Goal: Task Accomplishment & Management: Use online tool/utility

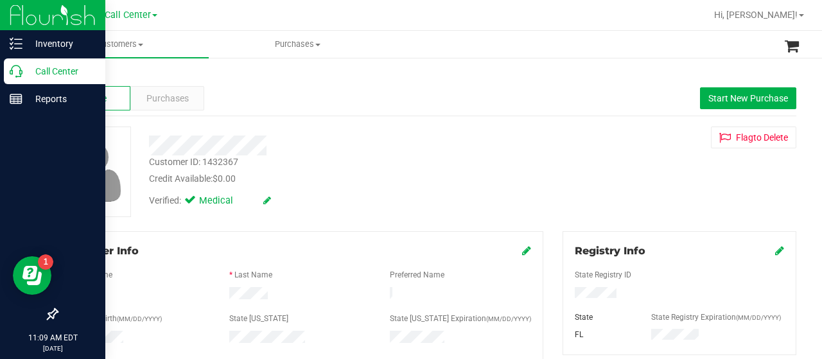
click at [26, 70] on p "Call Center" at bounding box center [60, 71] width 77 height 15
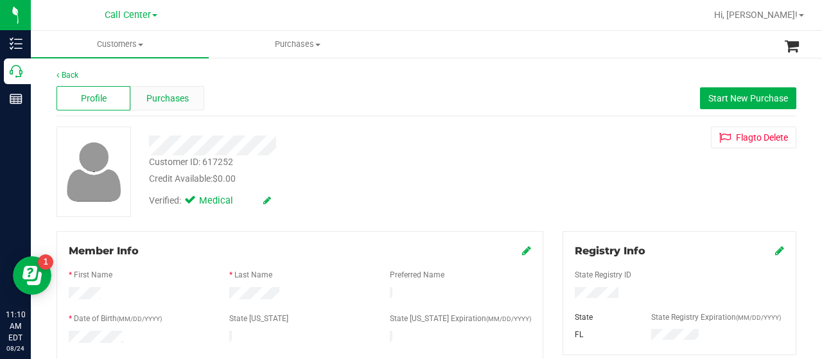
click at [171, 105] on span "Purchases" at bounding box center [167, 98] width 42 height 13
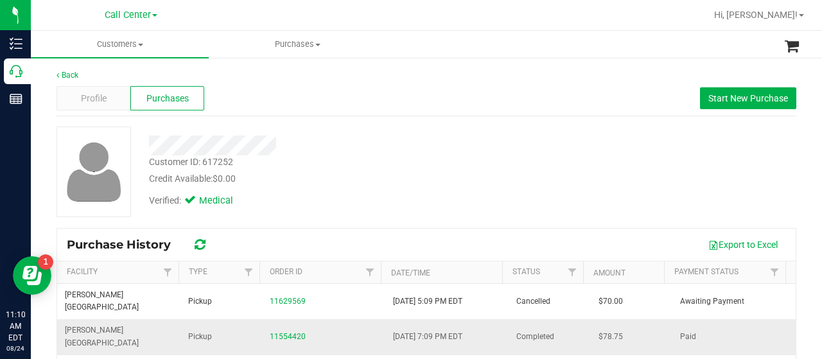
click at [281, 331] on div "11554420" at bounding box center [324, 337] width 108 height 12
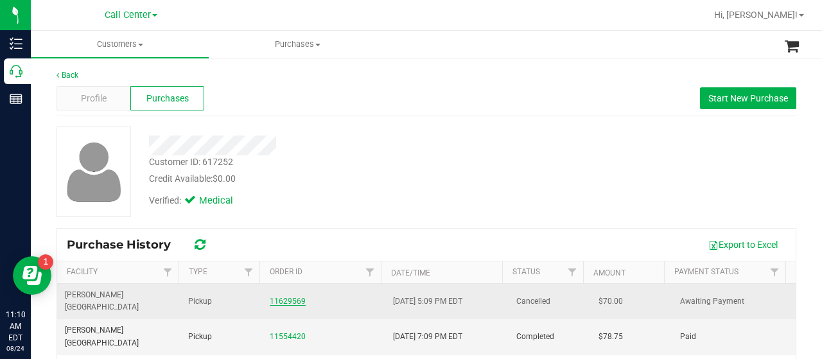
click at [283, 297] on link "11629569" at bounding box center [288, 301] width 36 height 9
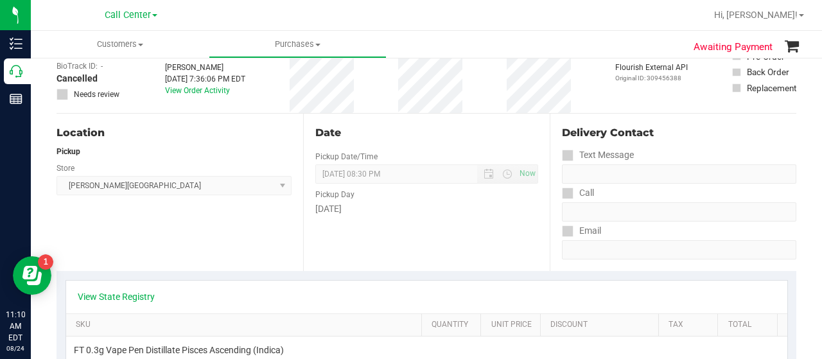
scroll to position [79, 0]
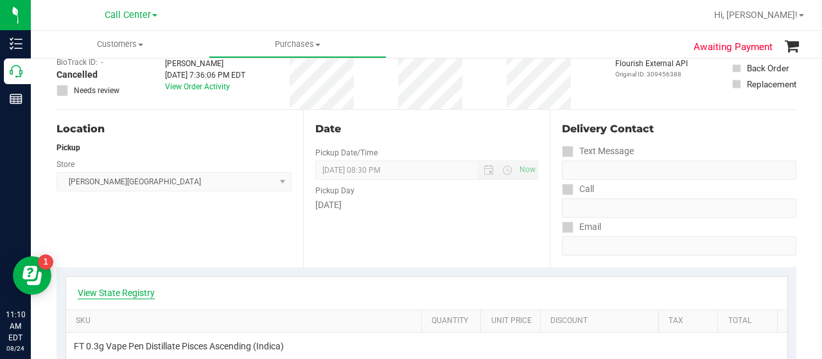
click at [136, 295] on link "View State Registry" at bounding box center [116, 292] width 77 height 13
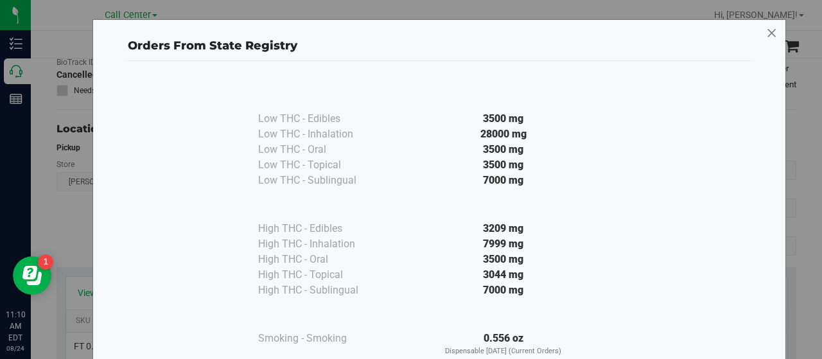
click at [766, 35] on icon at bounding box center [772, 33] width 12 height 21
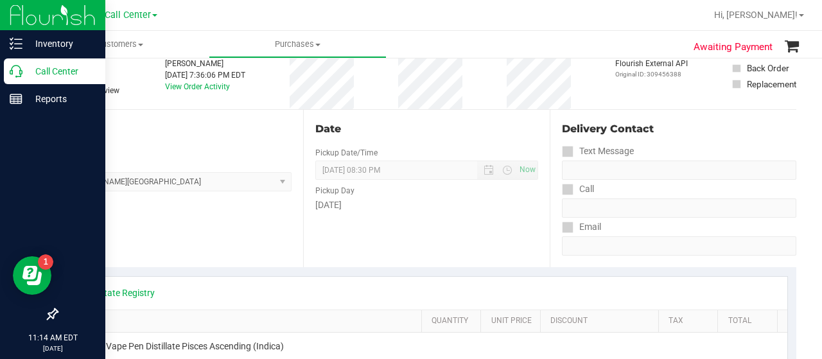
click at [30, 68] on p "Call Center" at bounding box center [60, 71] width 77 height 15
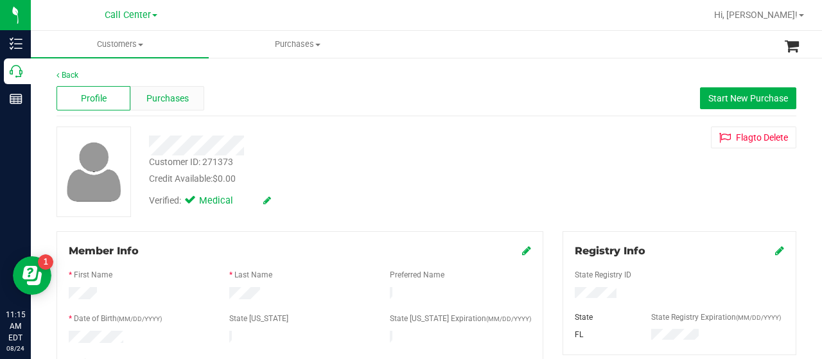
click at [175, 92] on span "Purchases" at bounding box center [167, 98] width 42 height 13
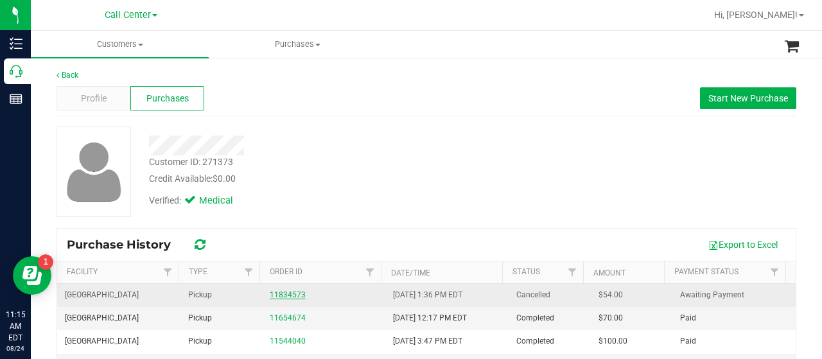
click at [289, 295] on link "11834573" at bounding box center [288, 294] width 36 height 9
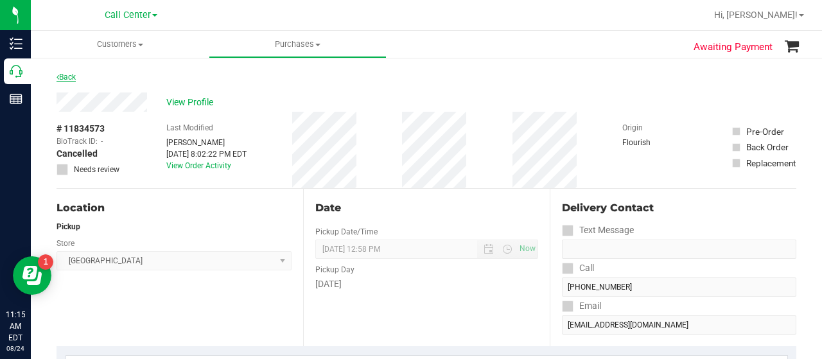
click at [75, 79] on link "Back" at bounding box center [66, 77] width 19 height 9
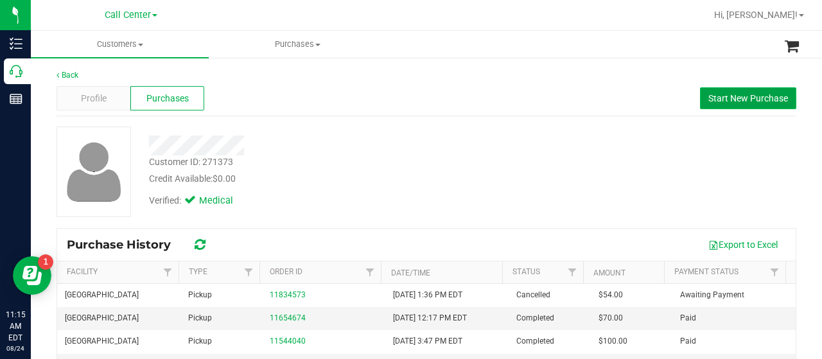
click at [713, 98] on span "Start New Purchase" at bounding box center [748, 98] width 80 height 10
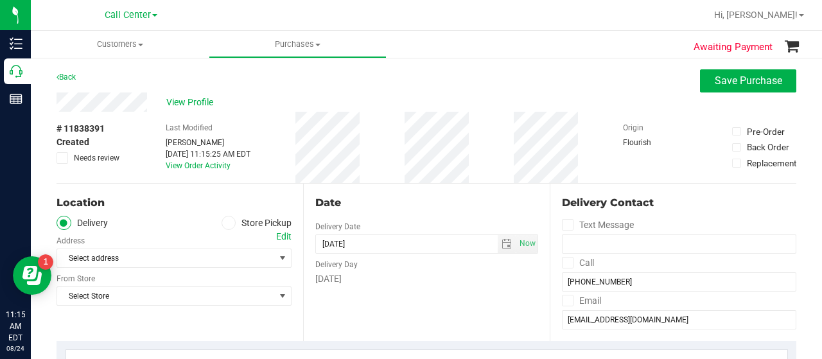
click at [225, 223] on icon at bounding box center [229, 223] width 8 height 0
click at [0, 0] on input "Store Pickup" at bounding box center [0, 0] width 0 height 0
click at [226, 263] on span "Select Store" at bounding box center [166, 258] width 218 height 18
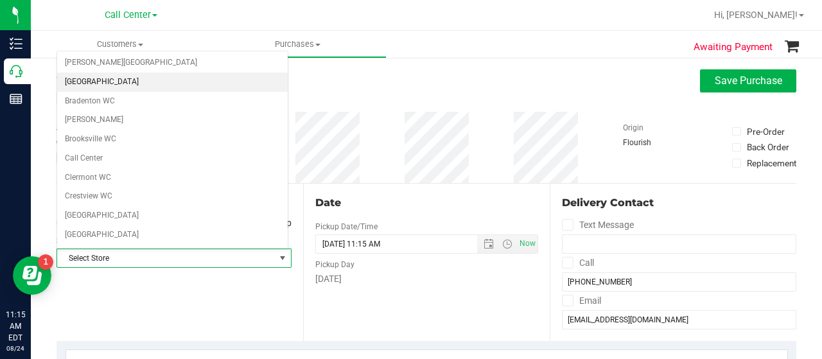
click at [104, 83] on li "[GEOGRAPHIC_DATA]" at bounding box center [172, 82] width 231 height 19
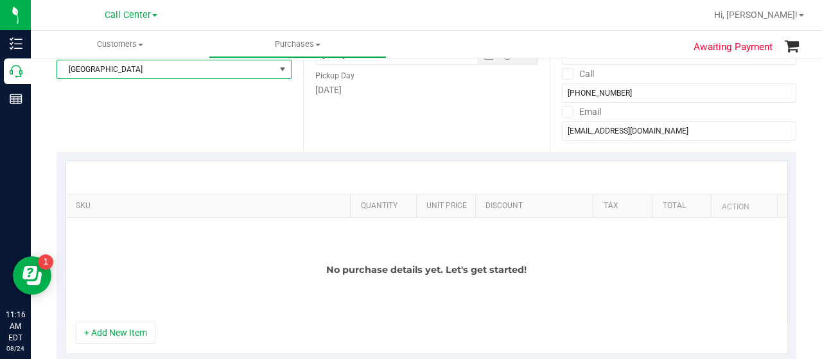
scroll to position [233, 0]
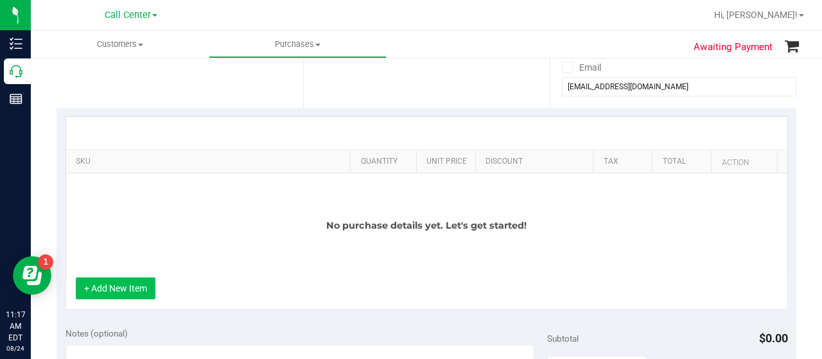
click at [139, 293] on button "+ Add New Item" at bounding box center [116, 288] width 80 height 22
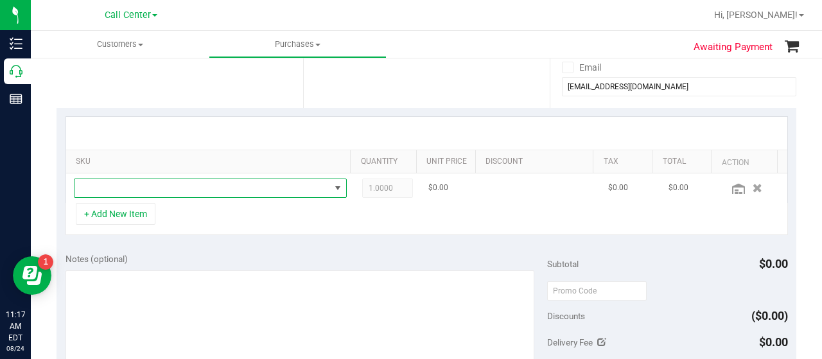
click at [202, 189] on span "NO DATA FOUND" at bounding box center [202, 188] width 256 height 18
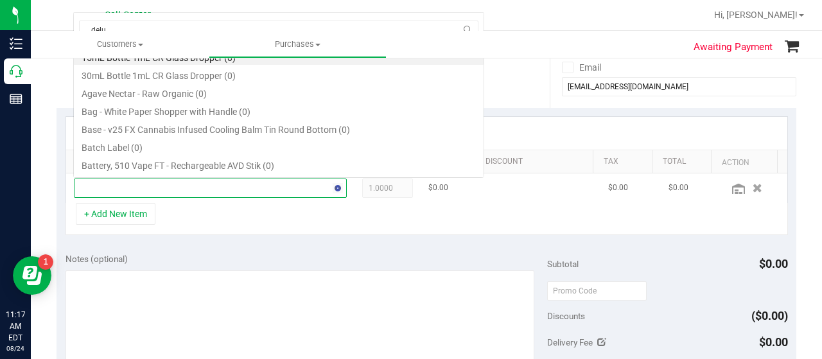
scroll to position [19, 259]
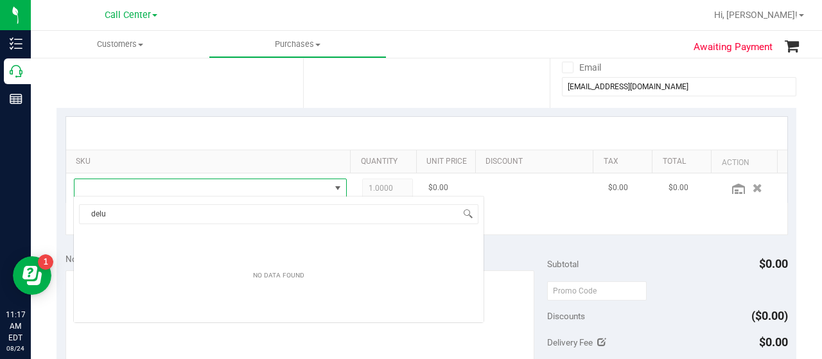
type input "delux"
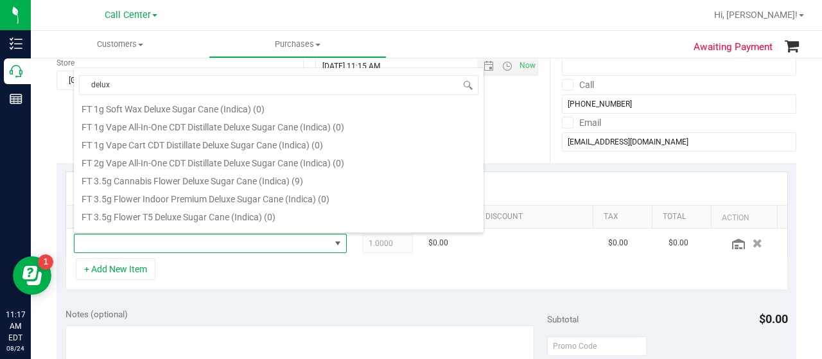
scroll to position [184, 0]
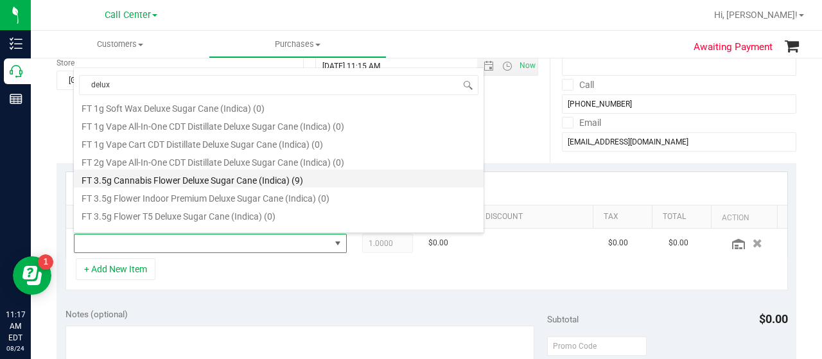
click at [298, 180] on li "FT 3.5g Cannabis Flower Deluxe Sugar Cane (Indica) (9)" at bounding box center [279, 179] width 410 height 18
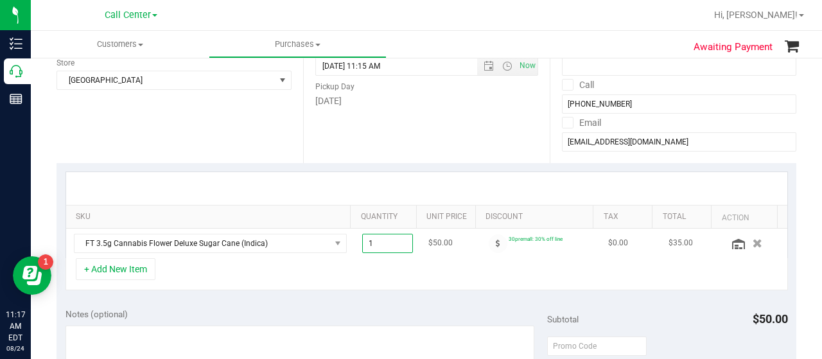
click at [380, 245] on span "1.00 1" at bounding box center [387, 243] width 51 height 19
type input "4"
type input "4.00"
click at [365, 290] on div "SKU Quantity Unit Price Discount Tax Total Action FT 3.5g Cannabis Flower Delux…" at bounding box center [427, 231] width 740 height 136
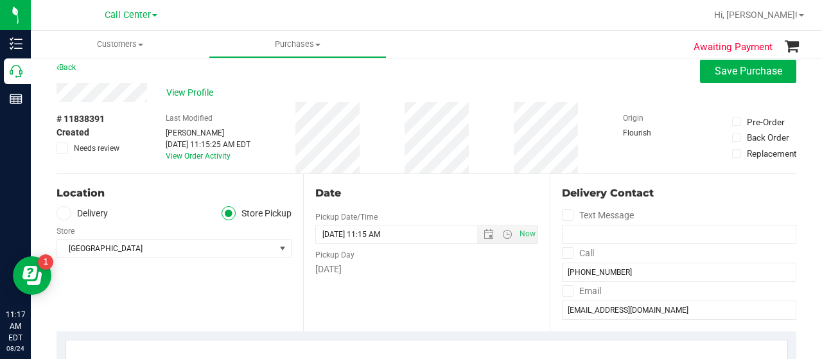
scroll to position [0, 0]
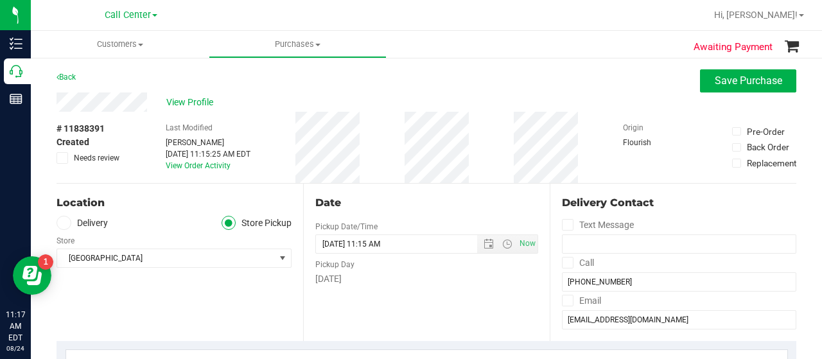
click at [398, 142] on div "# 11838391 Created Needs review Last Modified [PERSON_NAME] [DATE] 11:15:25 AM …" at bounding box center [427, 147] width 740 height 71
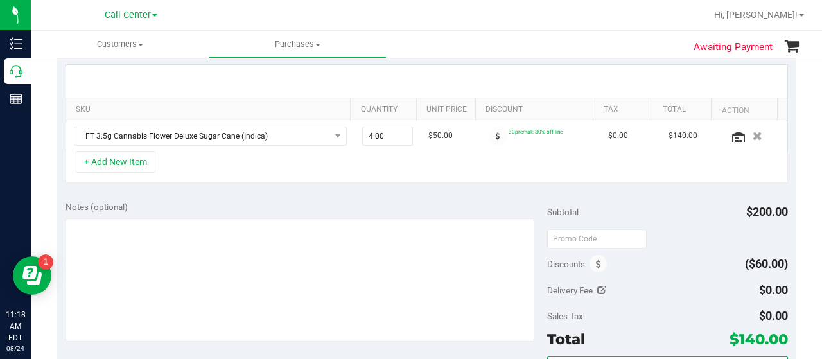
scroll to position [290, 0]
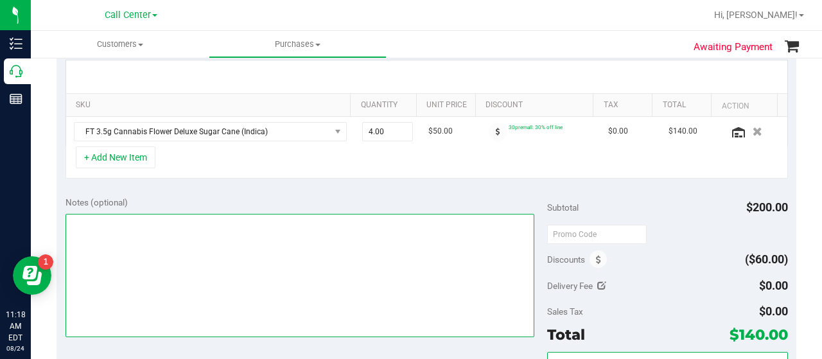
click at [398, 267] on textarea at bounding box center [300, 275] width 469 height 123
click at [442, 242] on textarea at bounding box center [300, 275] width 469 height 123
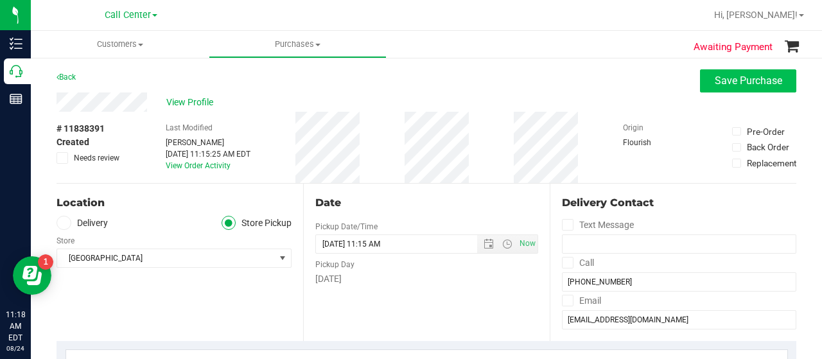
type textarea "CC JP"
click at [717, 86] on span "Save Purchase" at bounding box center [748, 80] width 67 height 12
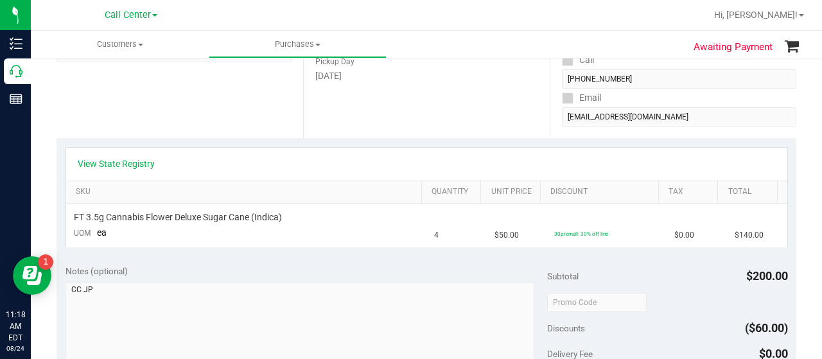
scroll to position [213, 0]
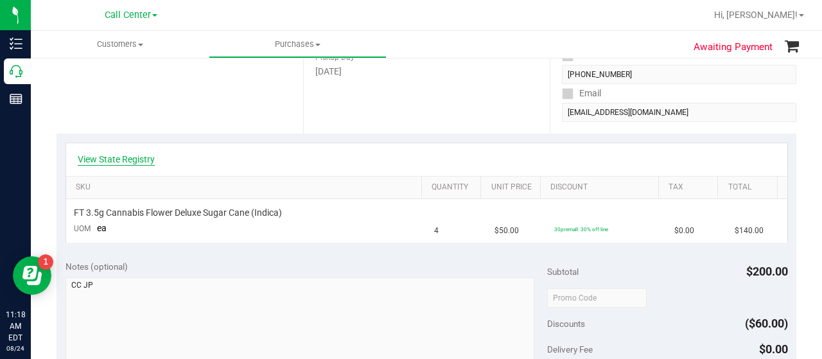
click at [116, 153] on link "View State Registry" at bounding box center [116, 159] width 77 height 13
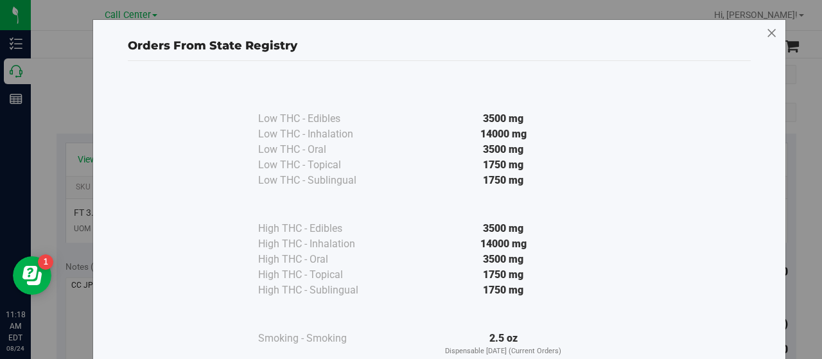
click at [766, 31] on icon at bounding box center [772, 33] width 12 height 21
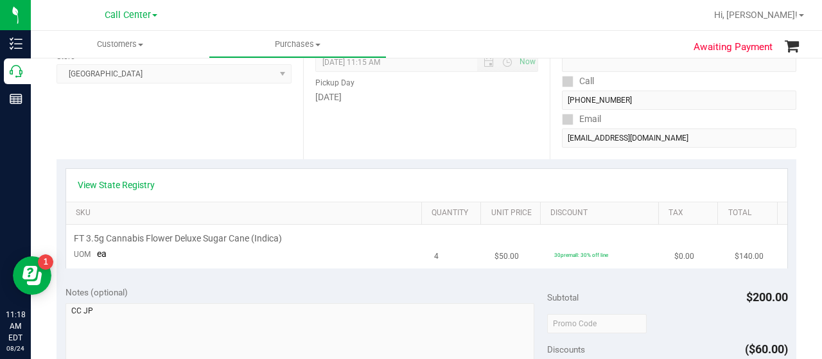
scroll to position [0, 0]
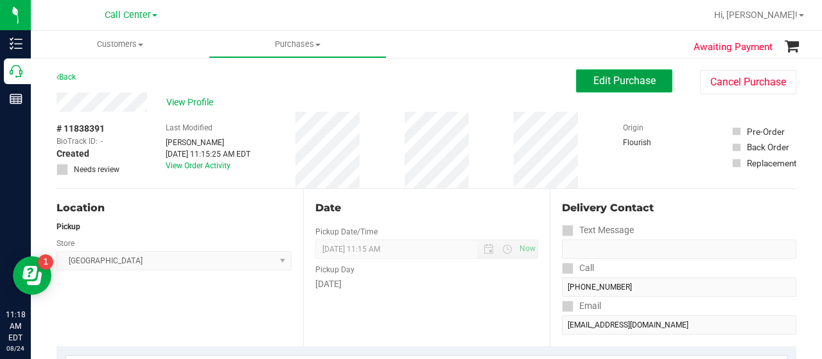
click at [627, 83] on span "Edit Purchase" at bounding box center [624, 80] width 62 height 12
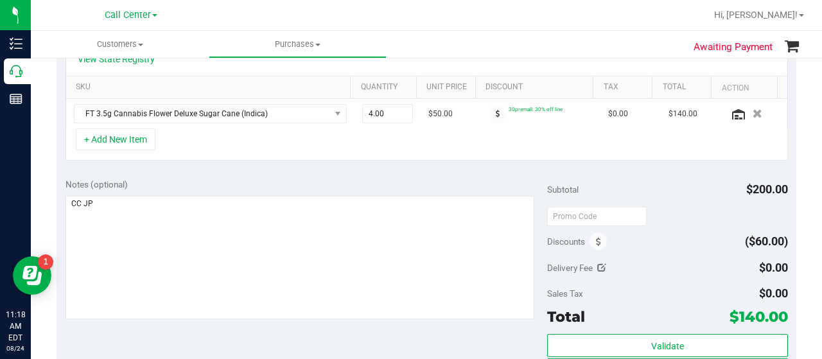
scroll to position [320, 0]
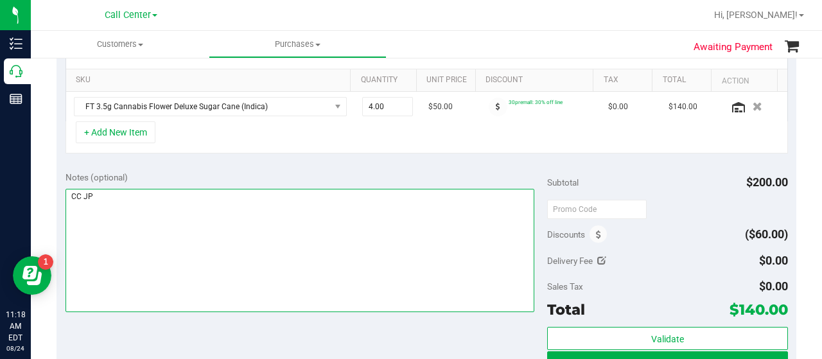
click at [191, 200] on textarea at bounding box center [300, 250] width 469 height 123
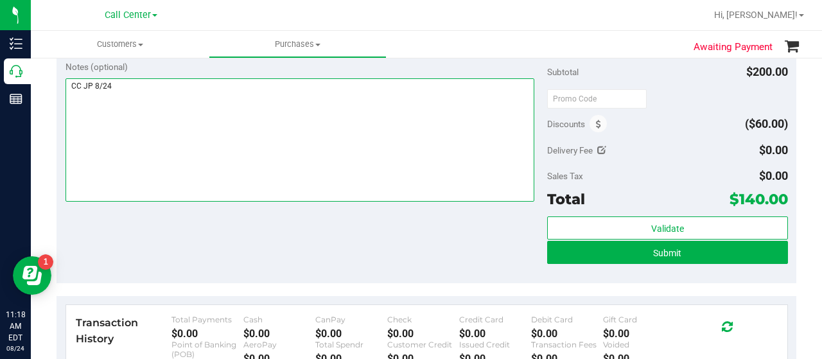
scroll to position [438, 0]
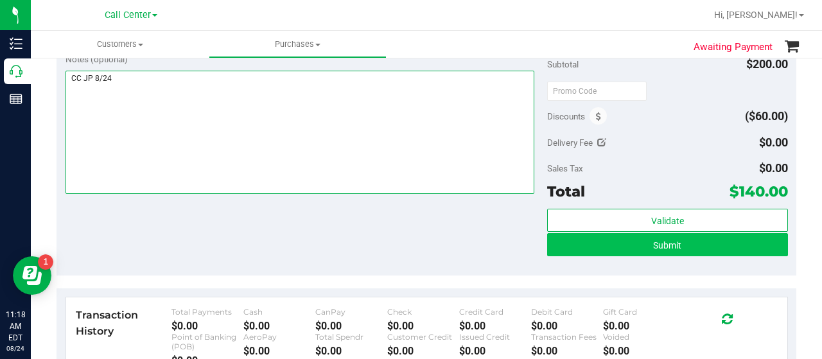
type textarea "CC JP 8/24"
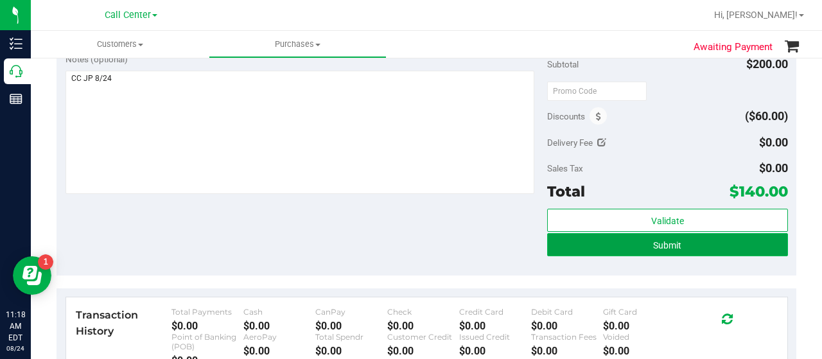
click at [678, 249] on button "Submit" at bounding box center [667, 244] width 241 height 23
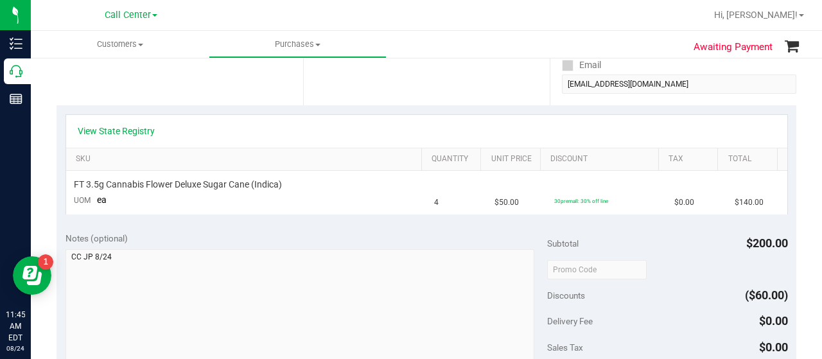
scroll to position [230, 0]
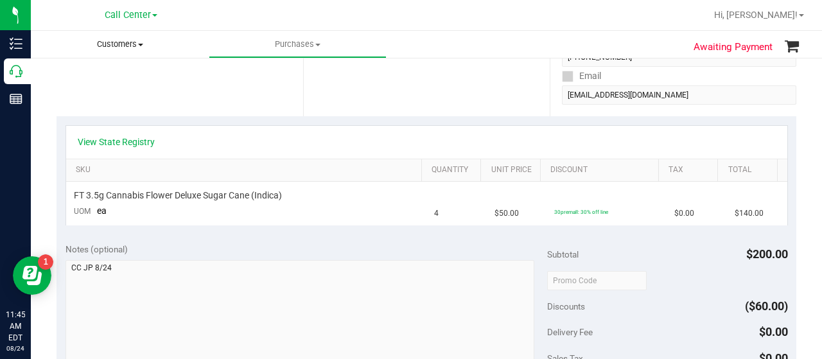
click at [130, 43] on span "Customers" at bounding box center [120, 45] width 178 height 12
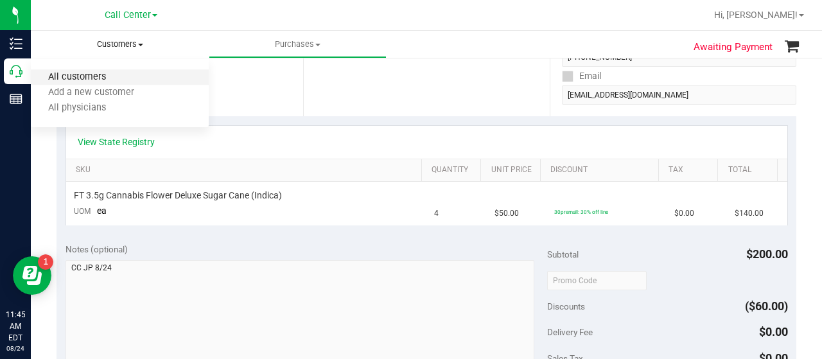
click at [113, 75] on span "All customers" at bounding box center [77, 77] width 92 height 11
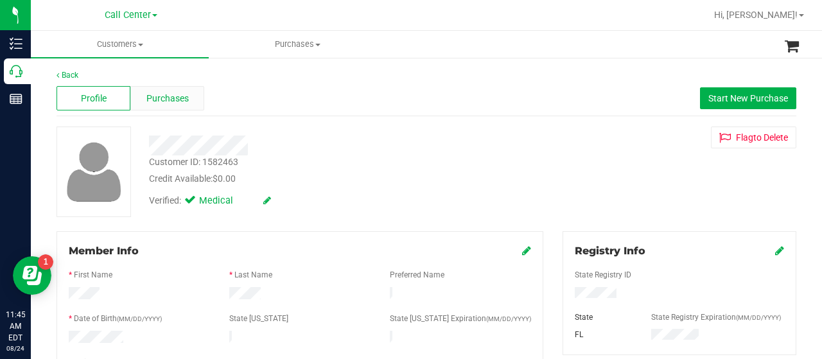
click at [184, 101] on span "Purchases" at bounding box center [167, 98] width 42 height 13
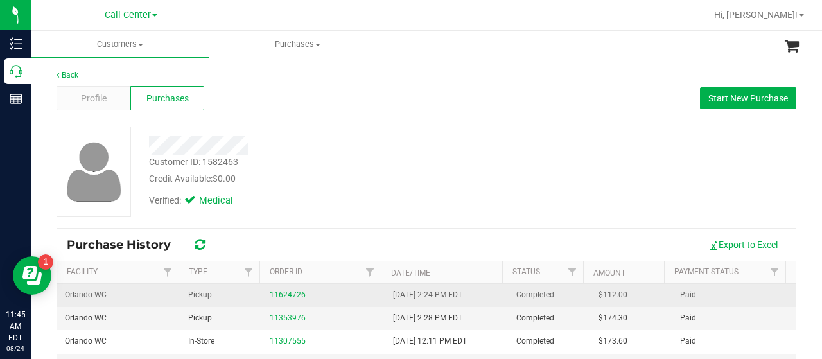
click at [289, 293] on link "11624726" at bounding box center [288, 294] width 36 height 9
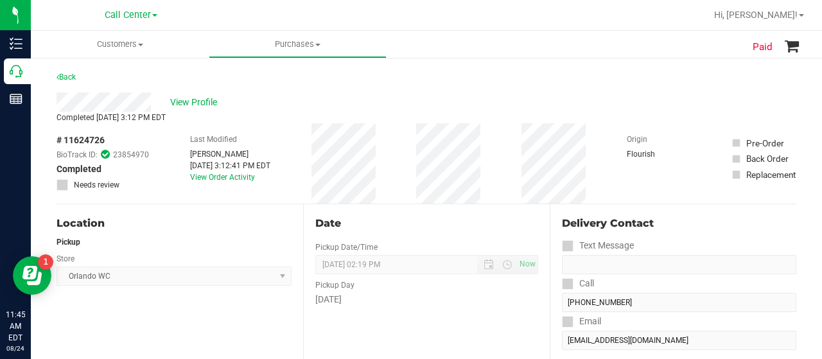
scroll to position [51, 0]
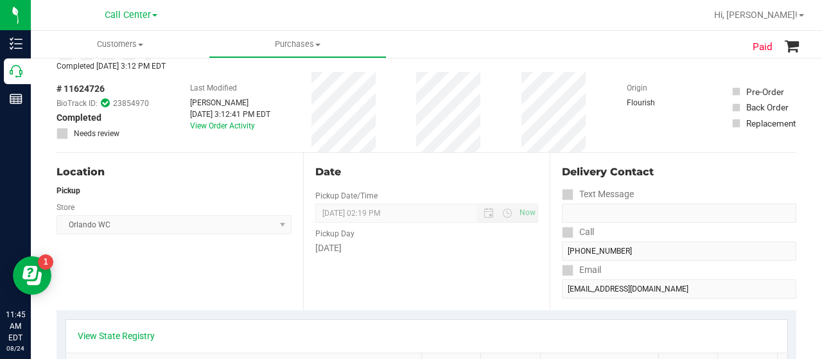
click at [89, 333] on link "View State Registry" at bounding box center [116, 335] width 77 height 13
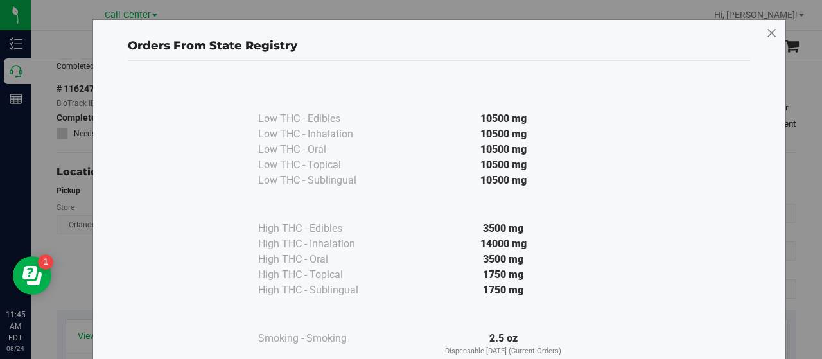
click at [767, 39] on icon at bounding box center [772, 33] width 12 height 21
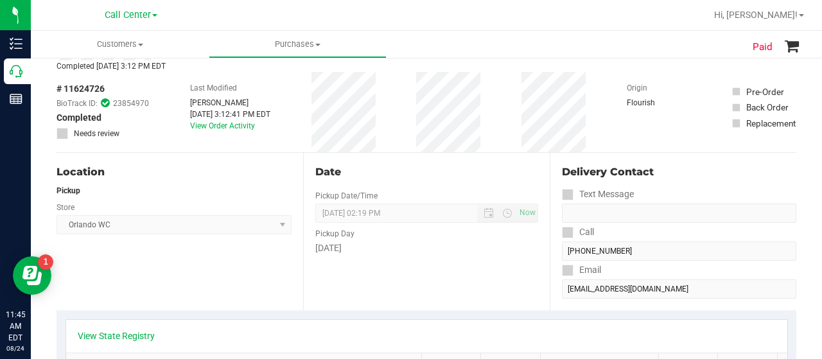
scroll to position [0, 0]
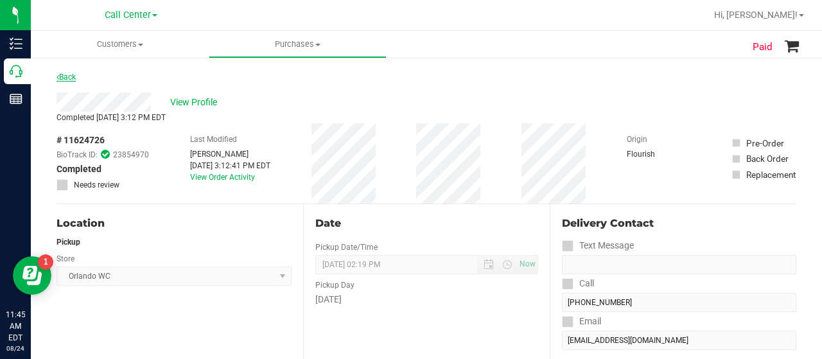
click at [60, 73] on link "Back" at bounding box center [66, 77] width 19 height 9
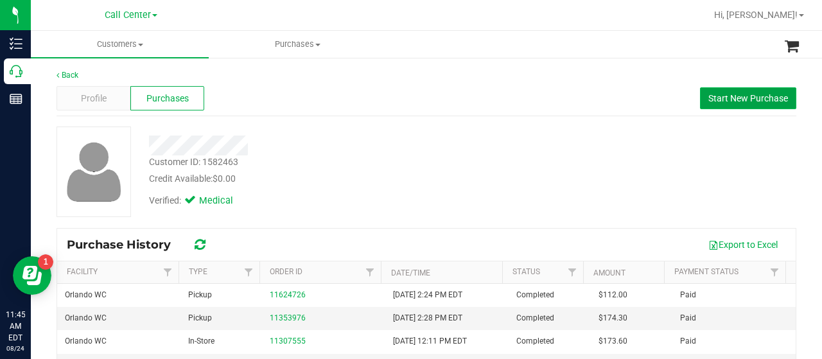
click at [708, 95] on span "Start New Purchase" at bounding box center [748, 98] width 80 height 10
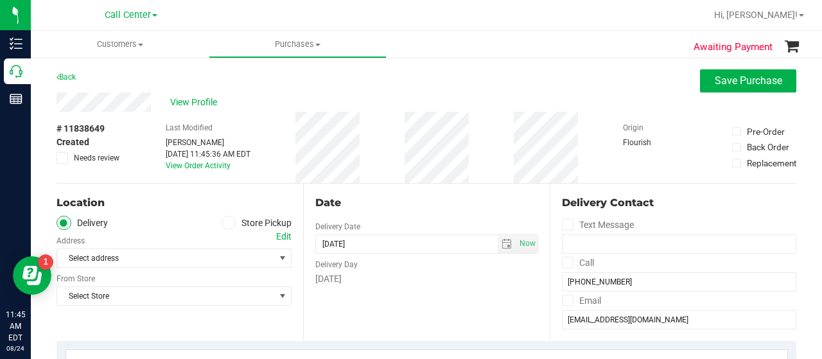
click at [225, 223] on icon at bounding box center [229, 223] width 8 height 0
click at [0, 0] on input "Store Pickup" at bounding box center [0, 0] width 0 height 0
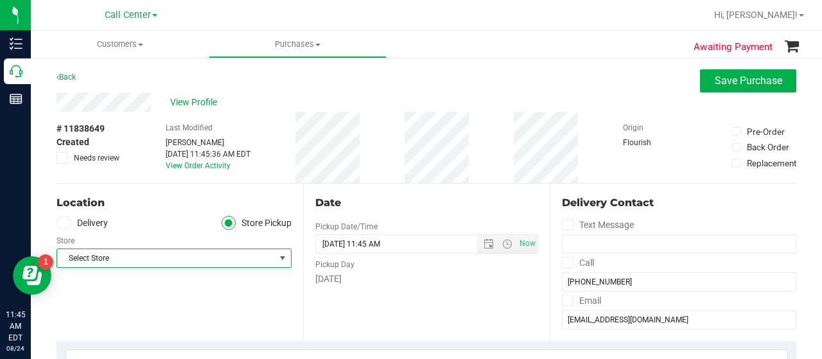
click at [259, 254] on span "Select Store" at bounding box center [166, 258] width 218 height 18
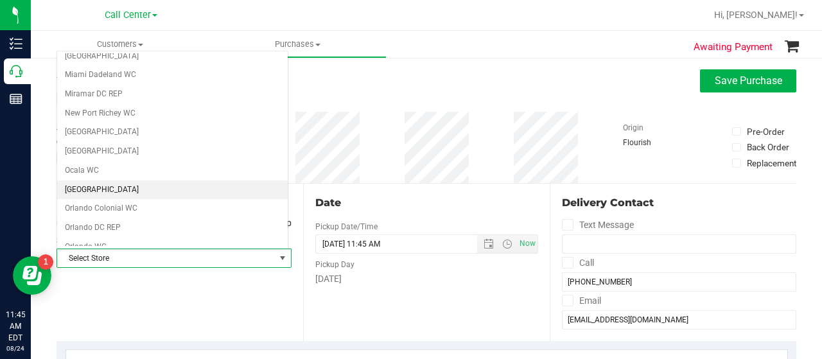
scroll to position [466, 0]
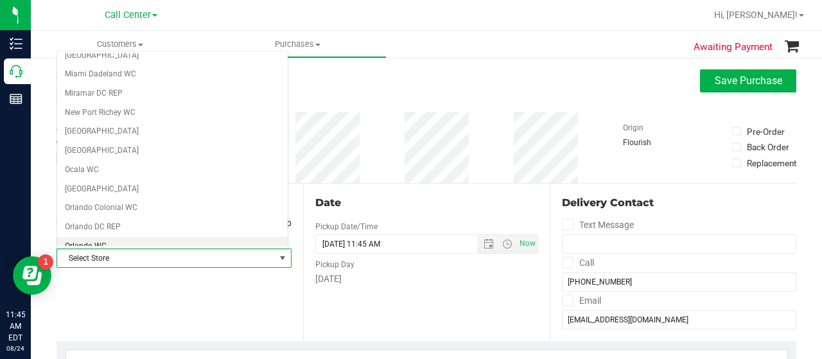
click at [171, 237] on li "Orlando WC" at bounding box center [172, 246] width 231 height 19
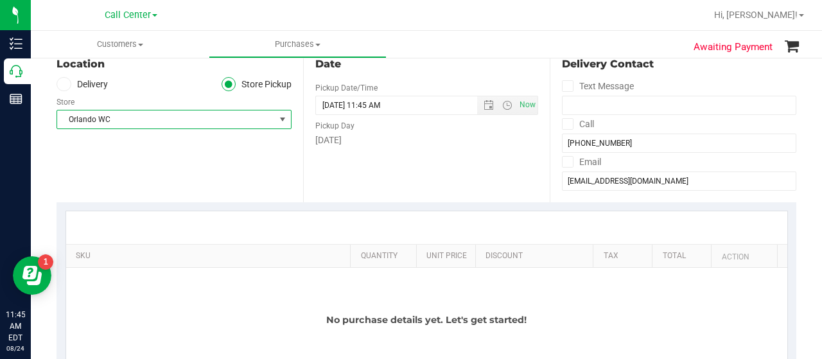
scroll to position [225, 0]
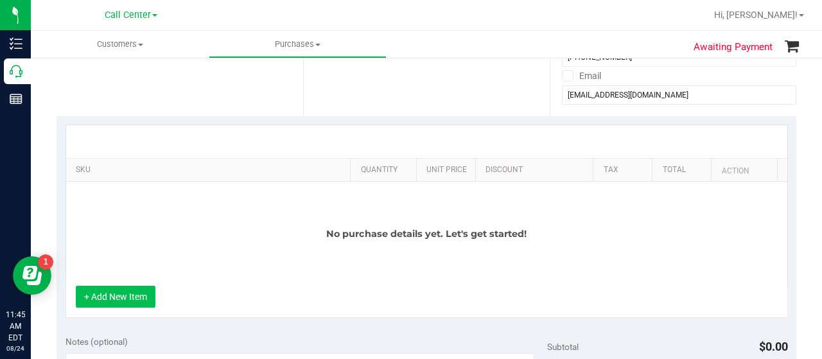
click at [132, 301] on button "+ Add New Item" at bounding box center [116, 297] width 80 height 22
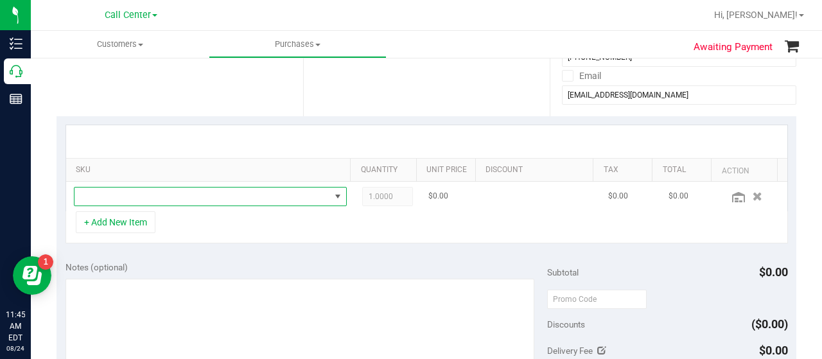
click at [196, 195] on span "NO DATA FOUND" at bounding box center [202, 197] width 256 height 18
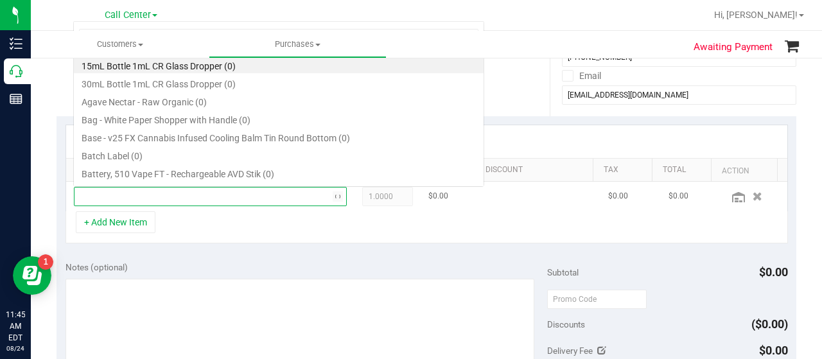
scroll to position [0, 0]
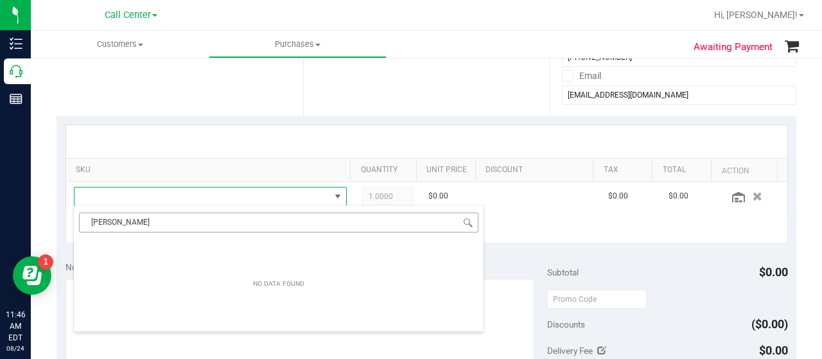
drag, startPoint x: 110, startPoint y: 220, endPoint x: 296, endPoint y: 219, distance: 185.6
click at [296, 219] on input "[PERSON_NAME]" at bounding box center [278, 223] width 399 height 20
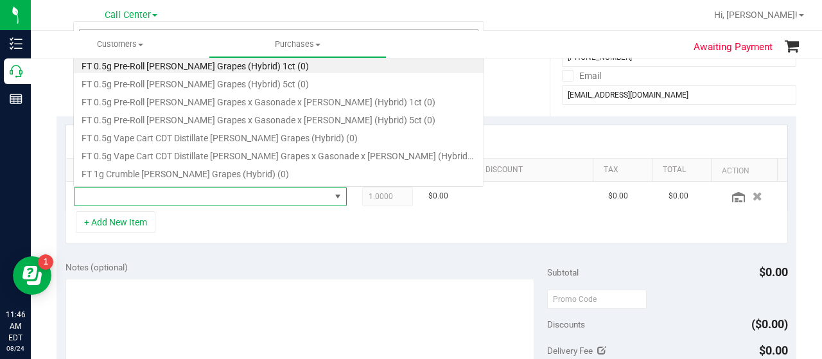
type input "gaspa"
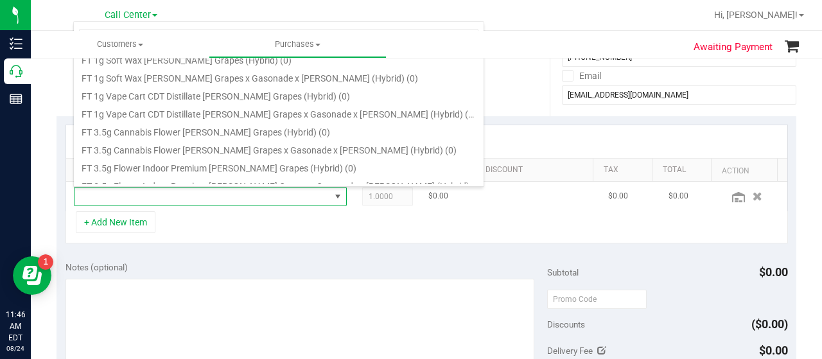
scroll to position [243, 0]
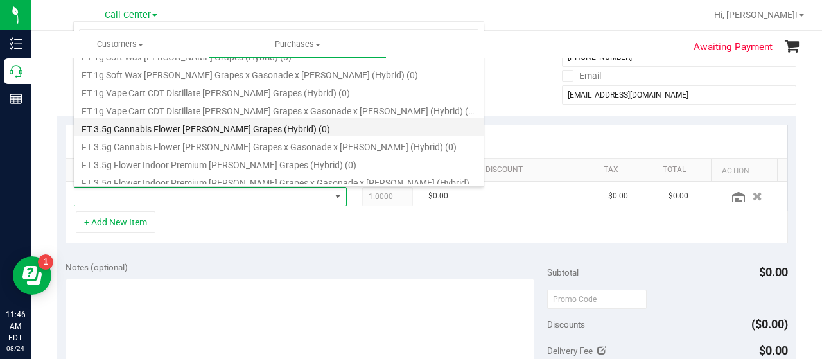
click at [267, 127] on li "FT 3.5g Cannabis Flower [PERSON_NAME] Grapes (Hybrid) (0)" at bounding box center [279, 127] width 410 height 18
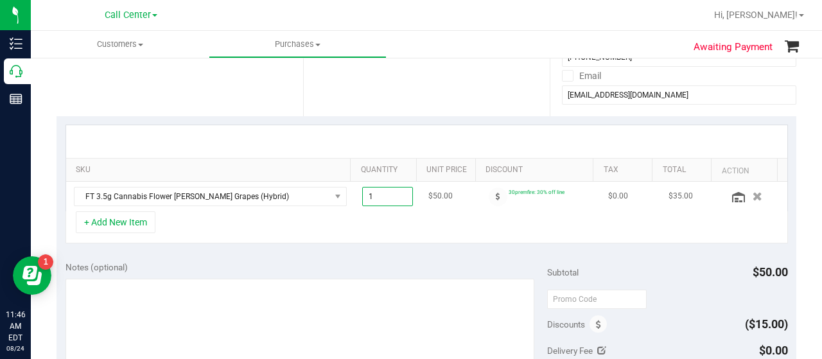
click at [385, 198] on span "1.00 1" at bounding box center [387, 196] width 51 height 19
type input "2"
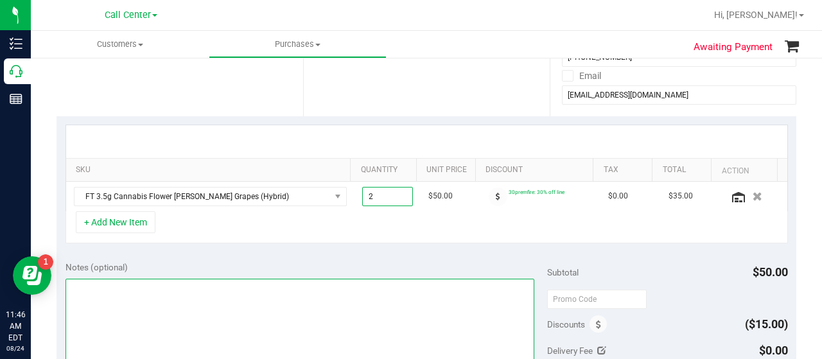
type input "2.00"
click at [383, 308] on textarea at bounding box center [300, 340] width 469 height 123
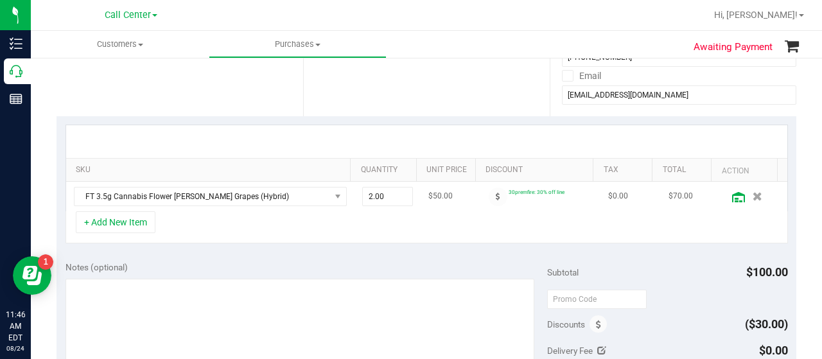
click at [732, 200] on icon at bounding box center [738, 197] width 13 height 10
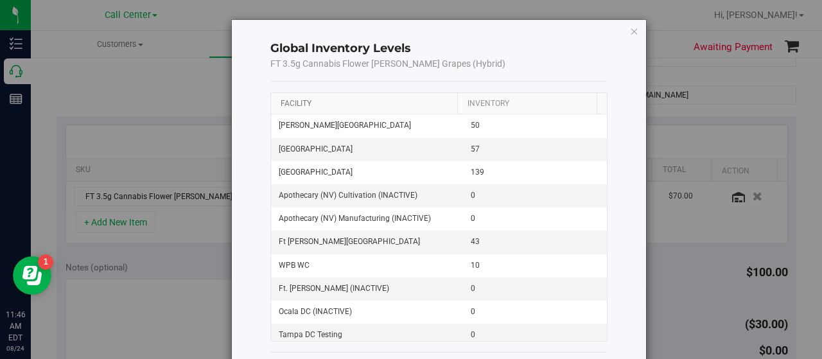
click at [292, 101] on link "Facility" at bounding box center [296, 103] width 31 height 9
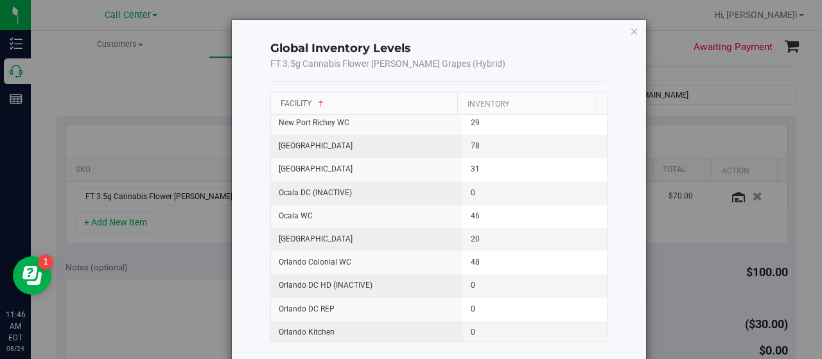
scroll to position [958, 0]
click at [630, 30] on icon "button" at bounding box center [634, 30] width 9 height 15
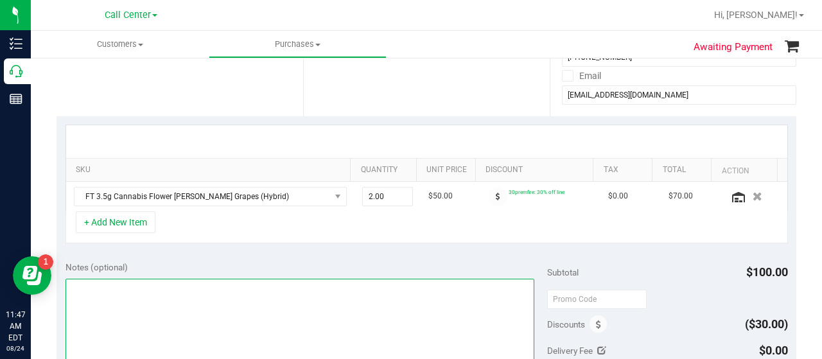
click at [339, 311] on textarea at bounding box center [300, 340] width 469 height 123
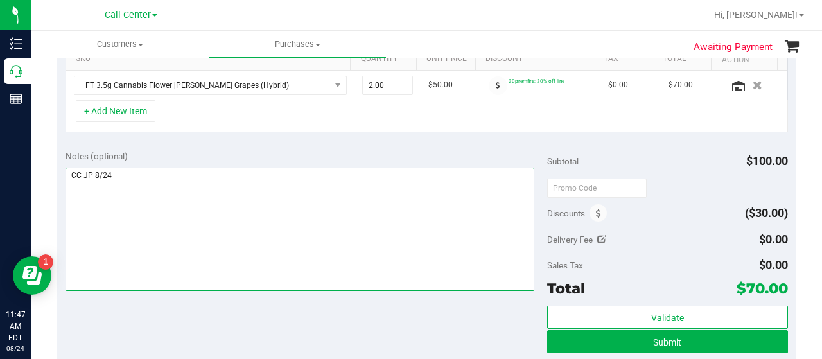
scroll to position [350, 0]
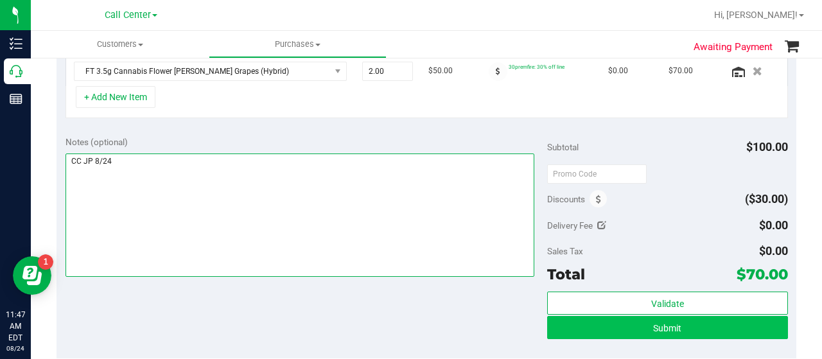
type textarea "CC JP 8/24"
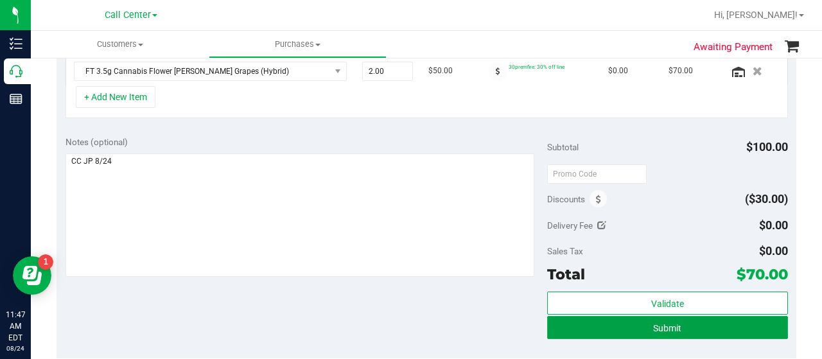
click at [676, 322] on button "Submit" at bounding box center [667, 327] width 241 height 23
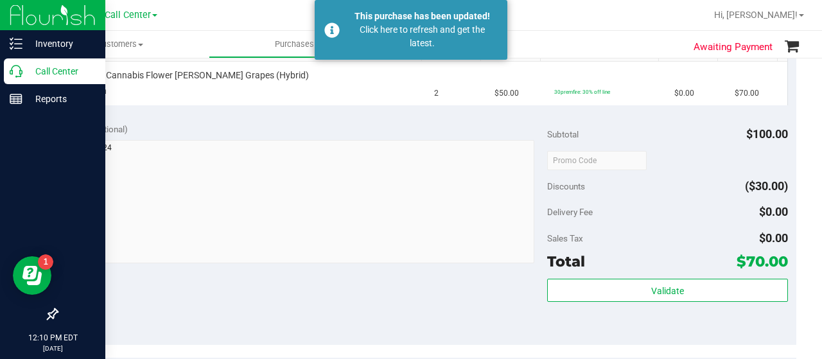
click at [28, 71] on p "Call Center" at bounding box center [60, 71] width 77 height 15
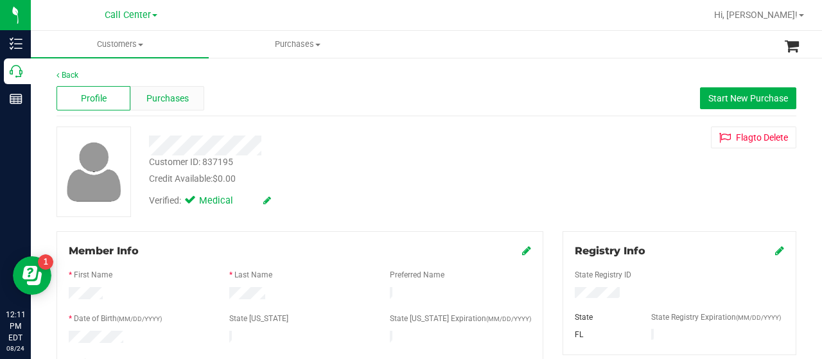
click at [175, 97] on span "Purchases" at bounding box center [167, 98] width 42 height 13
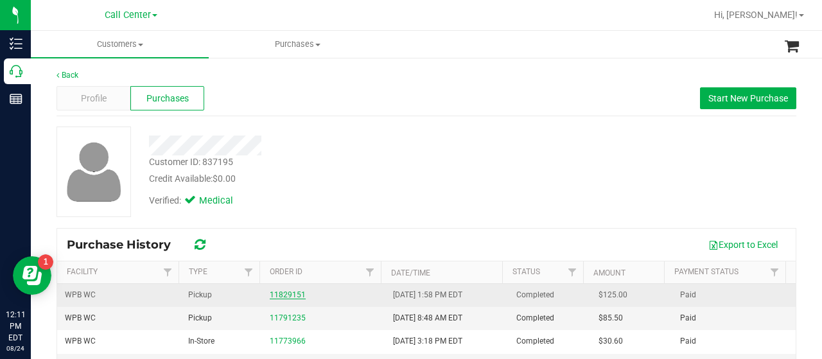
click at [275, 295] on link "11829151" at bounding box center [288, 294] width 36 height 9
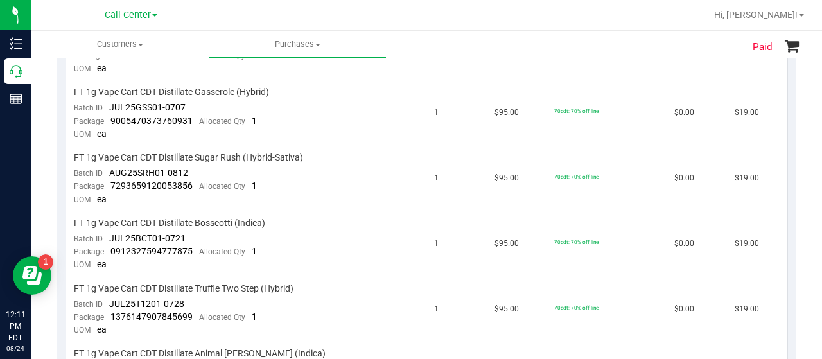
scroll to position [411, 0]
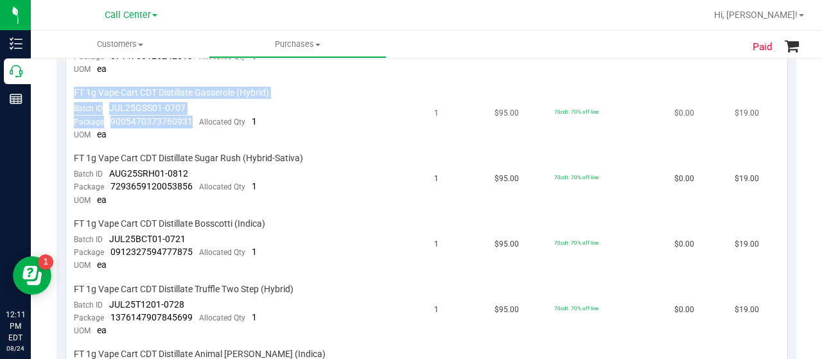
drag, startPoint x: 192, startPoint y: 118, endPoint x: 71, endPoint y: 89, distance: 124.8
click at [71, 89] on td "FT 1g Vape Cart CDT Distillate Gasserole (Hybrid) Batch ID JUL25GSS01-0707 Pack…" at bounding box center [246, 115] width 361 height 66
copy td "FT 1g Vape Cart CDT Distillate Gasserole (Hybrid) Batch ID JUL25GSS01-0707 Pack…"
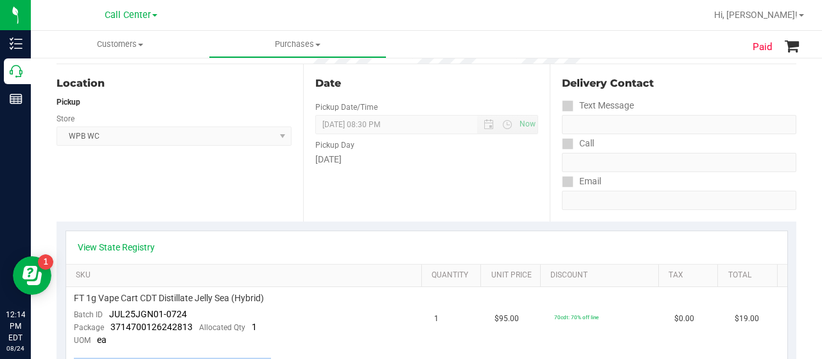
scroll to position [13, 0]
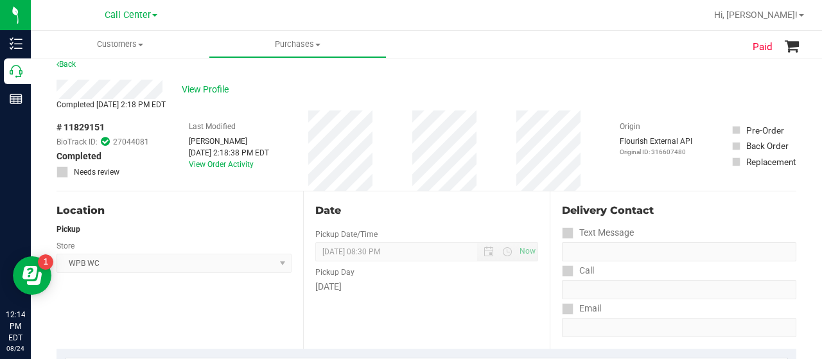
drag, startPoint x: 105, startPoint y: 127, endPoint x: 53, endPoint y: 128, distance: 52.7
copy span "# 11829151"
click at [198, 91] on span "View Profile" at bounding box center [207, 89] width 51 height 13
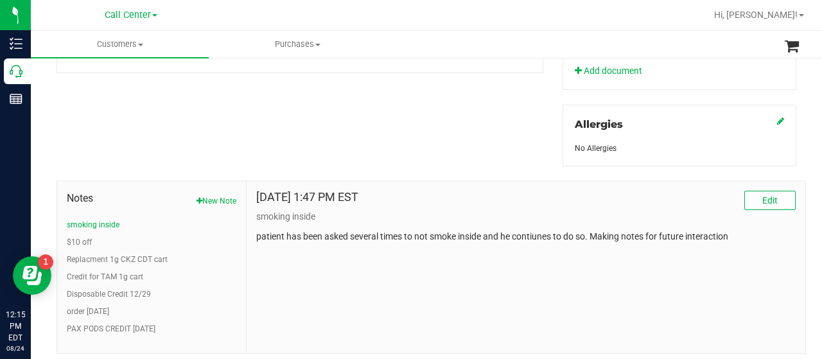
scroll to position [534, 0]
click at [219, 195] on button "New Note" at bounding box center [217, 201] width 40 height 12
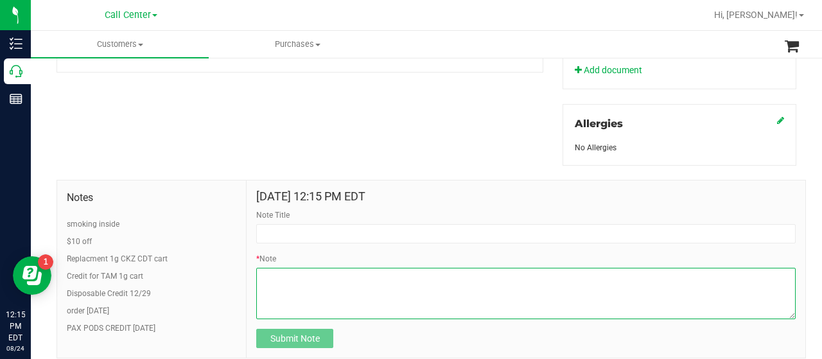
click at [302, 281] on textarea "* Note" at bounding box center [525, 293] width 539 height 51
paste textarea "Completed By: [PERSON_NAME] Contact Reasons: feedback.complaint.order Order Num…"
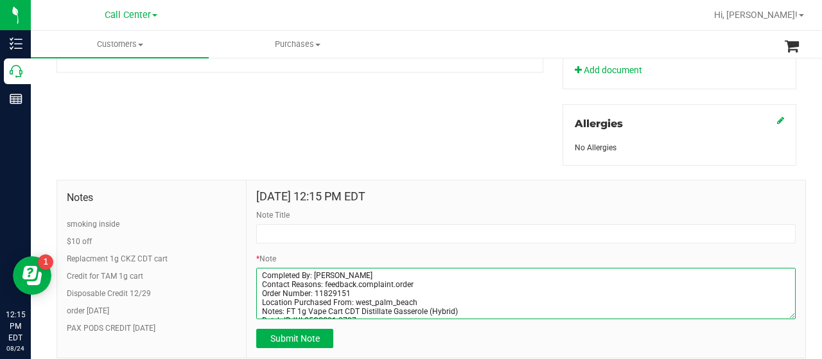
scroll to position [35, 0]
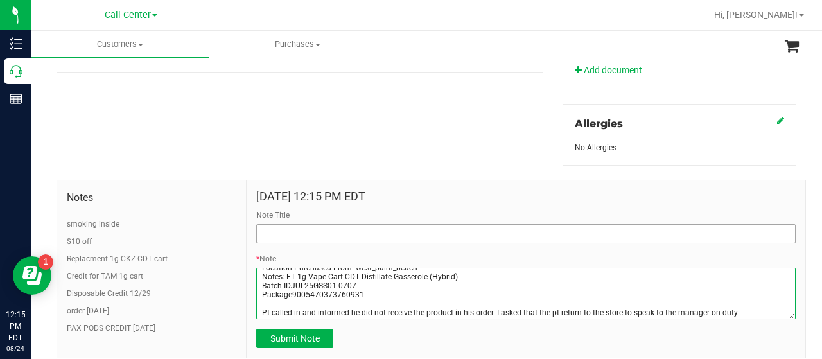
type textarea "Completed By: [PERSON_NAME] Contact Reasons: feedback.complaint.order Order Num…"
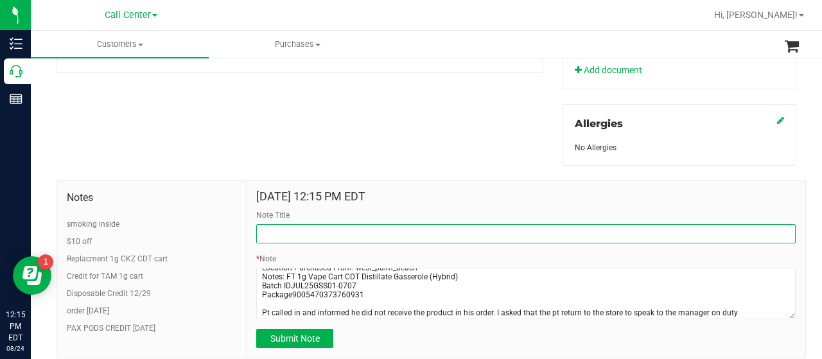
click at [329, 230] on input "Note Title" at bounding box center [525, 233] width 539 height 19
type input "order"
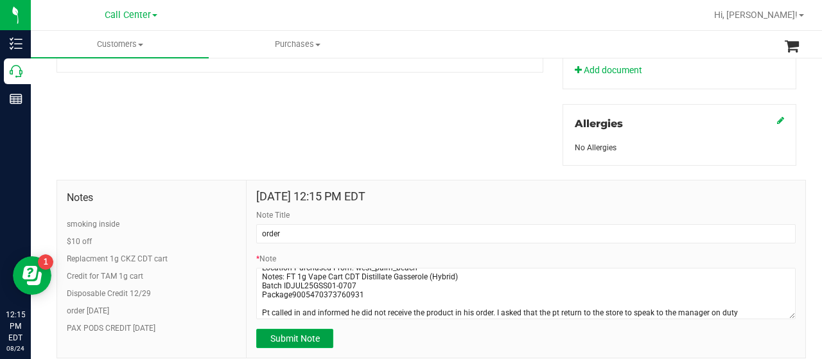
click at [286, 340] on span "Submit Note" at bounding box center [294, 338] width 49 height 10
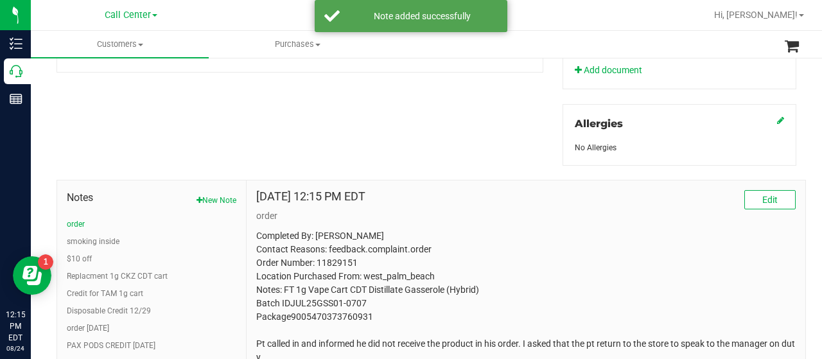
scroll to position [587, 0]
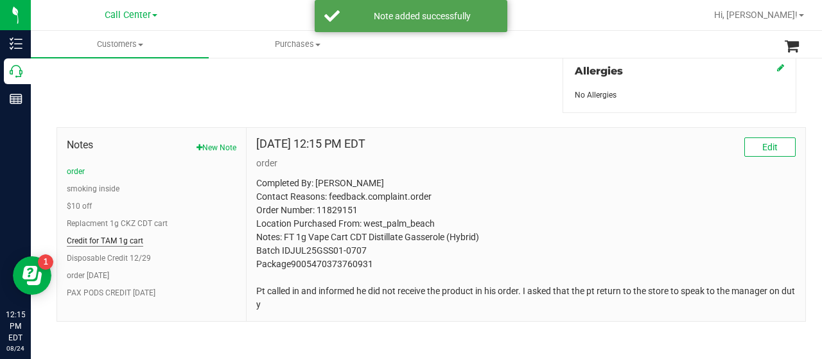
click at [112, 235] on button "Credit for TAM 1g cart" at bounding box center [105, 241] width 76 height 12
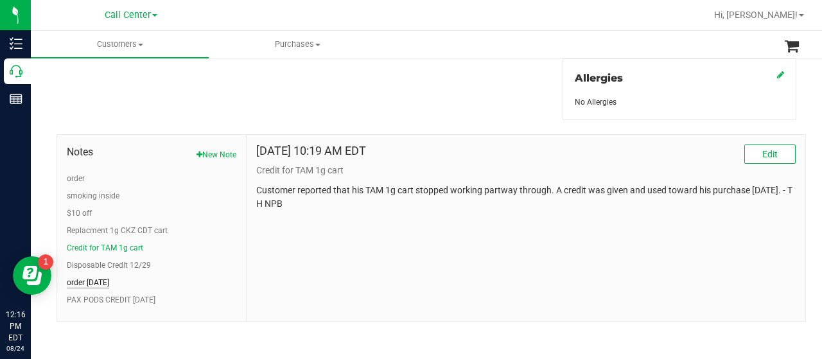
click at [109, 277] on button "order [DATE]" at bounding box center [88, 283] width 42 height 12
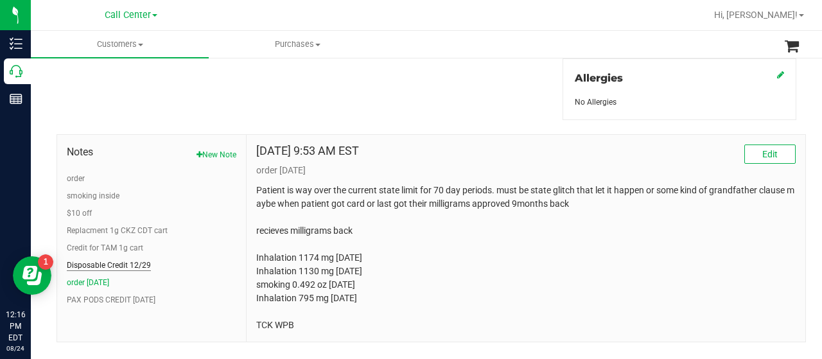
click at [118, 262] on button "Disposable Credit 12/29" at bounding box center [109, 265] width 84 height 12
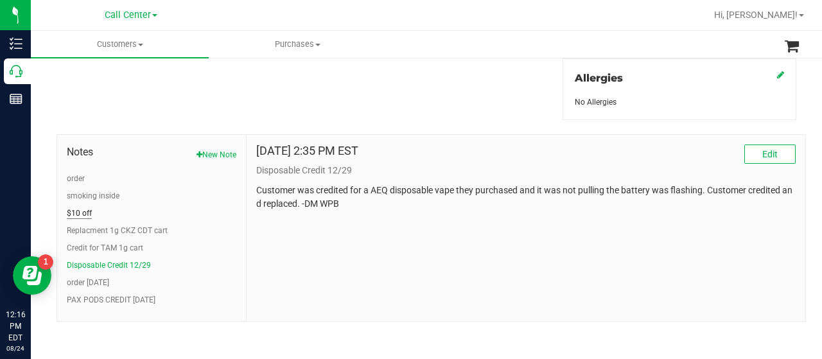
click at [90, 211] on button "$10 off" at bounding box center [79, 213] width 25 height 12
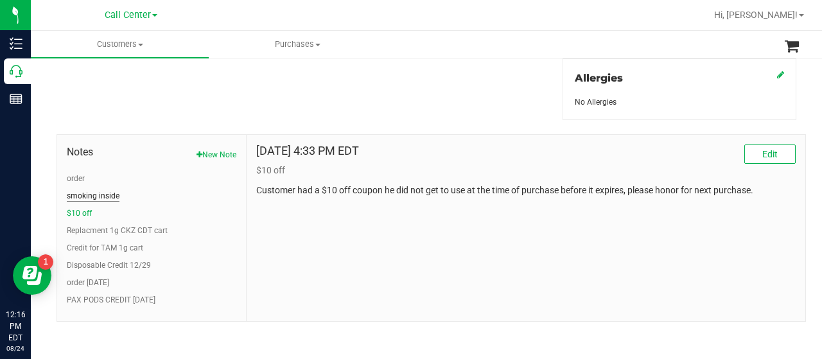
click at [87, 195] on button "smoking inside" at bounding box center [93, 196] width 53 height 12
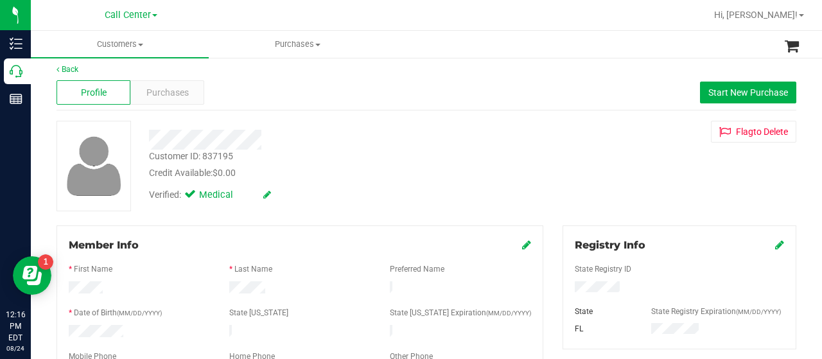
scroll to position [0, 0]
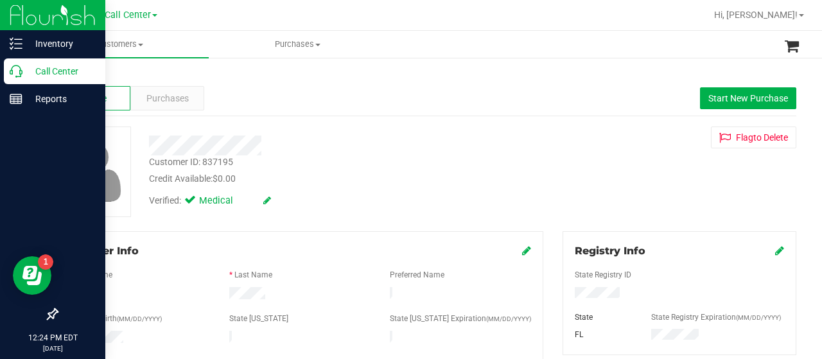
click at [15, 67] on icon at bounding box center [16, 71] width 13 height 13
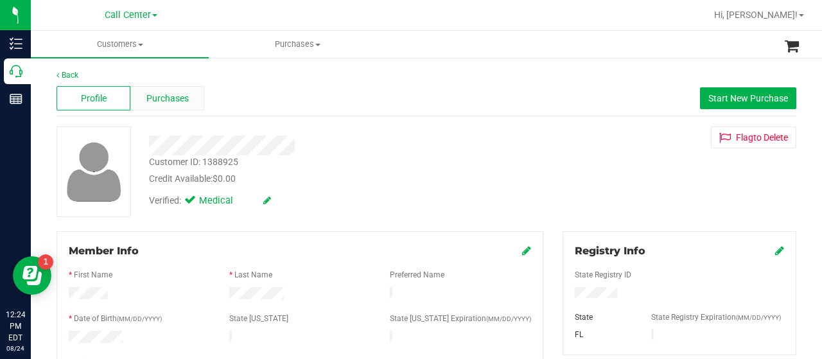
click at [157, 102] on span "Purchases" at bounding box center [167, 98] width 42 height 13
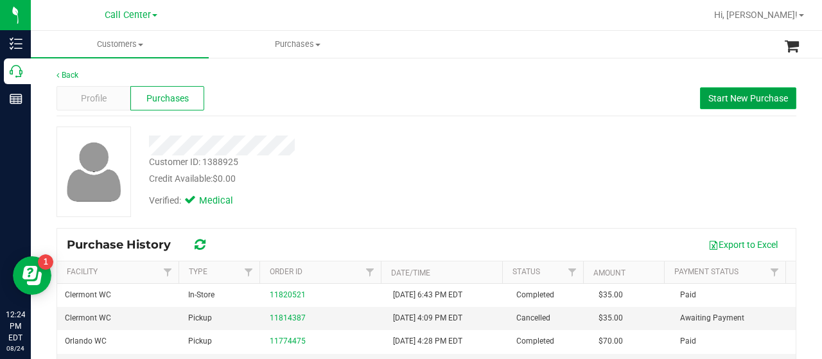
click at [708, 94] on span "Start New Purchase" at bounding box center [748, 98] width 80 height 10
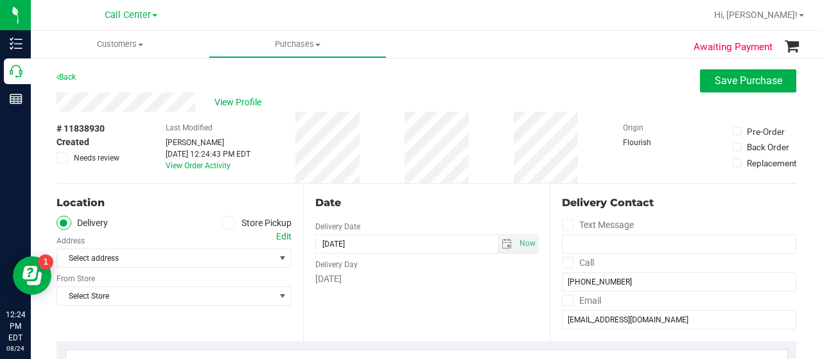
click at [227, 223] on icon at bounding box center [229, 223] width 8 height 0
click at [0, 0] on input "Store Pickup" at bounding box center [0, 0] width 0 height 0
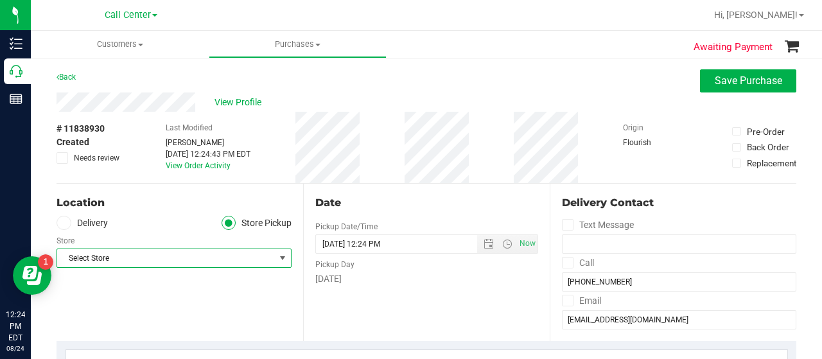
click at [226, 260] on span "Select Store" at bounding box center [166, 258] width 218 height 18
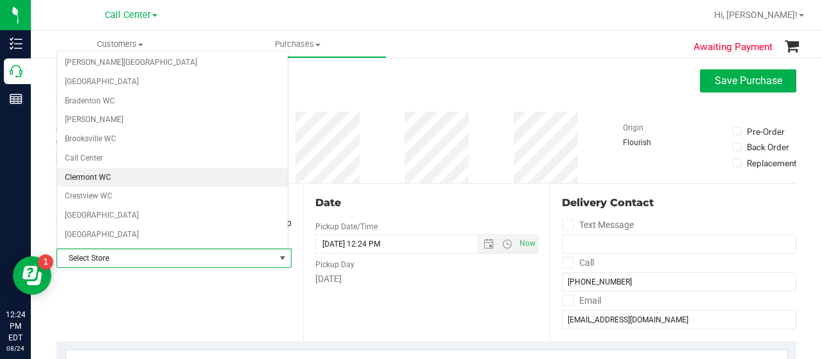
click at [137, 178] on li "Clermont WC" at bounding box center [172, 177] width 231 height 19
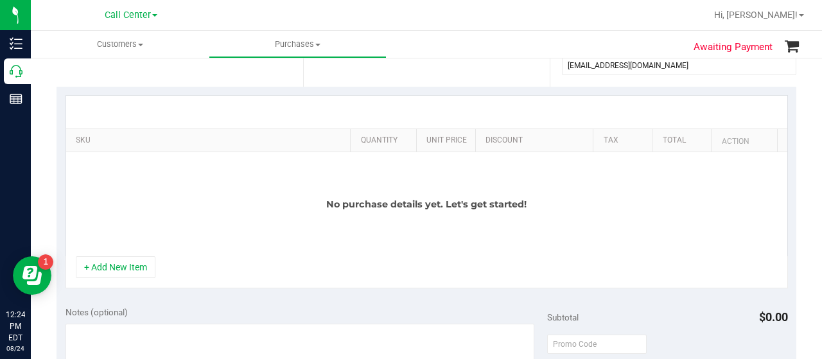
scroll to position [255, 0]
click at [119, 262] on button "+ Add New Item" at bounding box center [116, 267] width 80 height 22
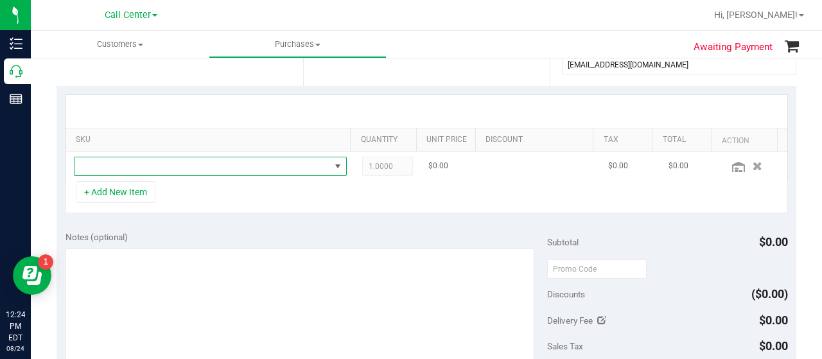
click at [169, 169] on span "NO DATA FOUND" at bounding box center [202, 166] width 256 height 18
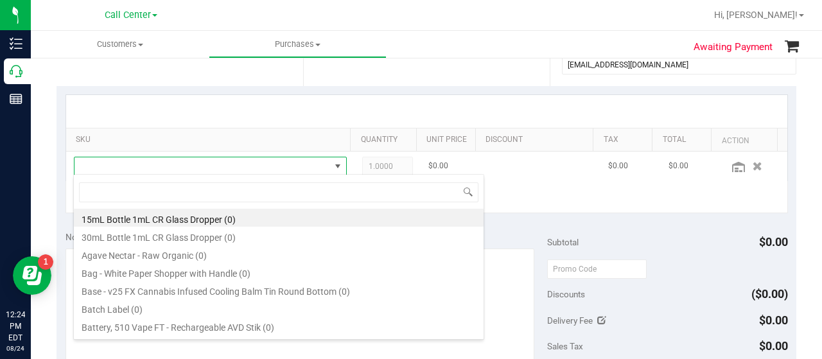
scroll to position [19, 259]
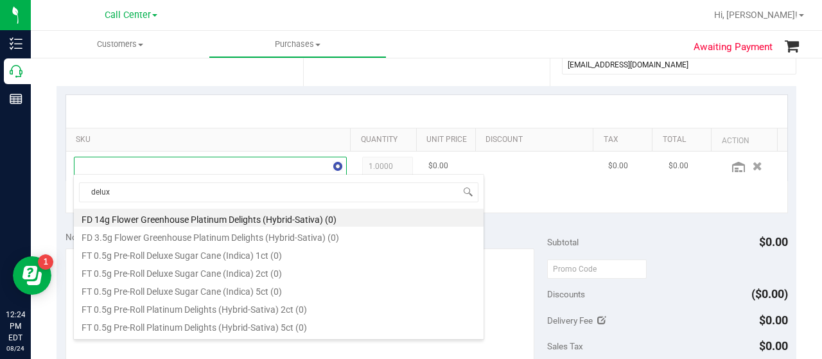
type input "deluxe"
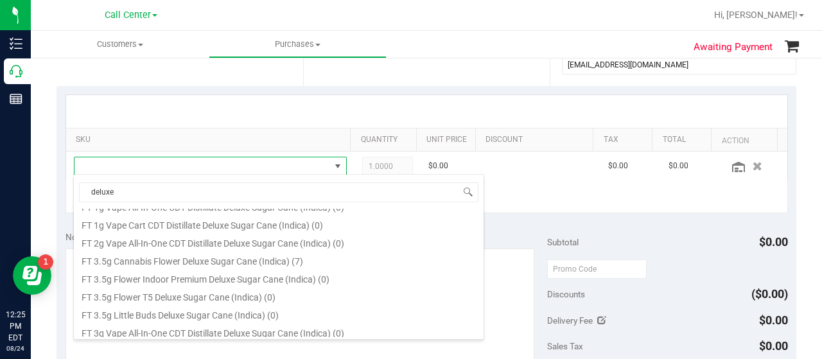
scroll to position [211, 0]
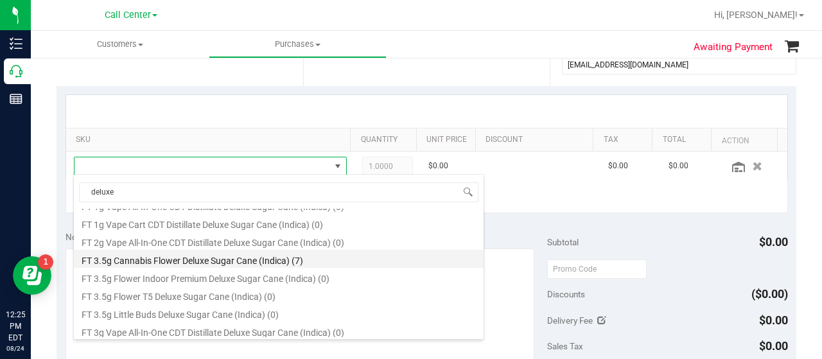
click at [182, 258] on li "FT 3.5g Cannabis Flower Deluxe Sugar Cane (Indica) (7)" at bounding box center [279, 259] width 410 height 18
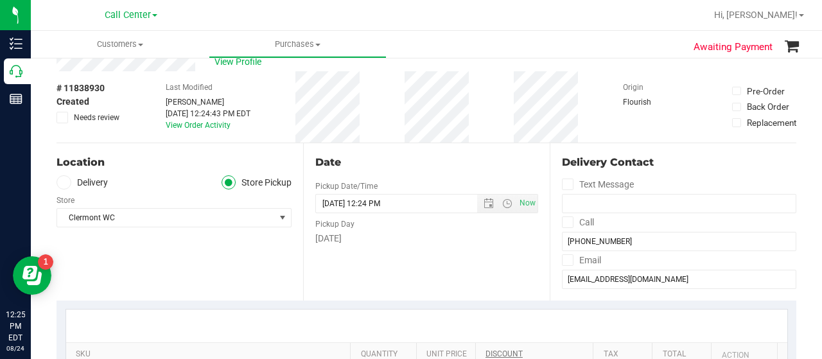
scroll to position [0, 0]
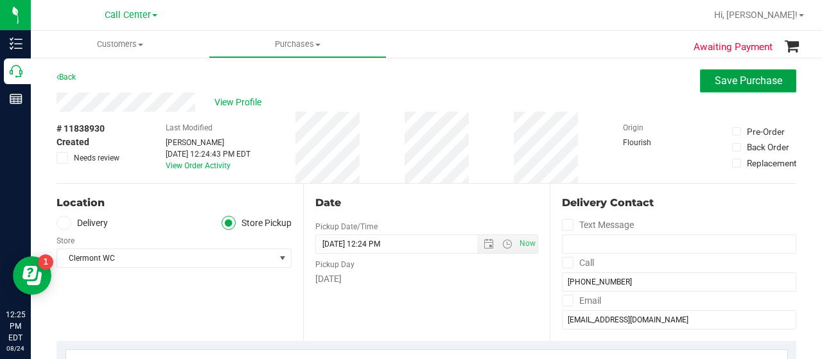
click at [708, 89] on button "Save Purchase" at bounding box center [748, 80] width 96 height 23
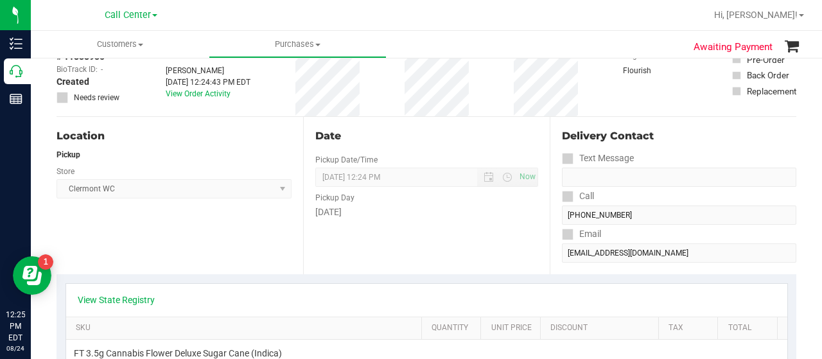
scroll to position [73, 0]
click at [134, 301] on link "View State Registry" at bounding box center [116, 298] width 77 height 13
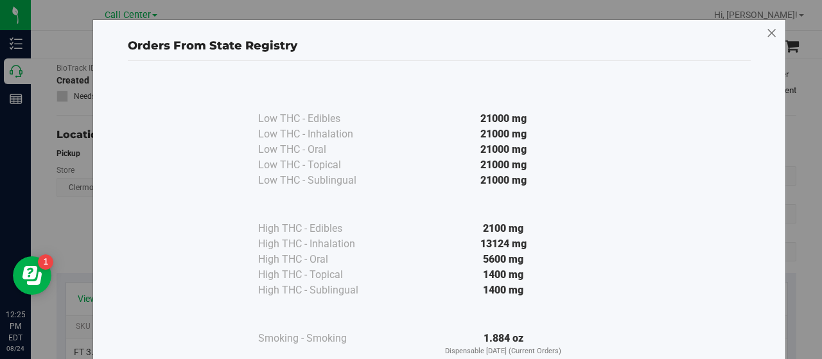
click at [771, 31] on icon at bounding box center [772, 33] width 12 height 21
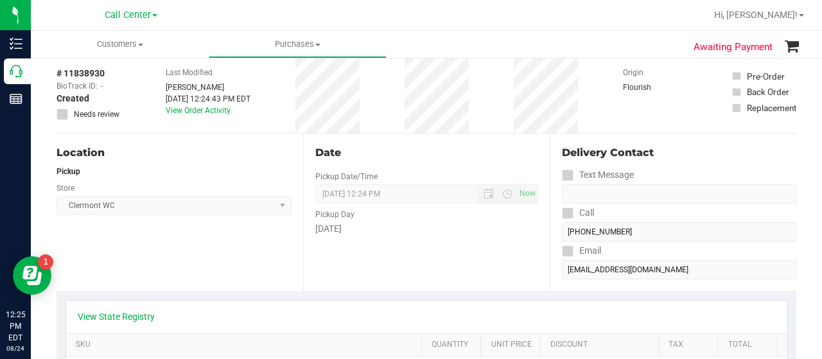
scroll to position [0, 0]
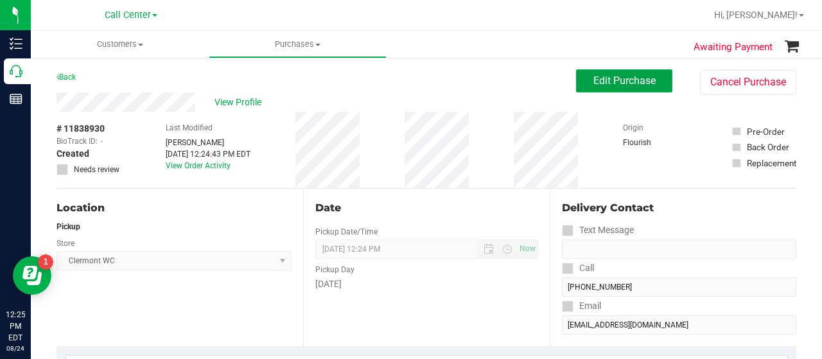
click at [606, 80] on span "Edit Purchase" at bounding box center [624, 80] width 62 height 12
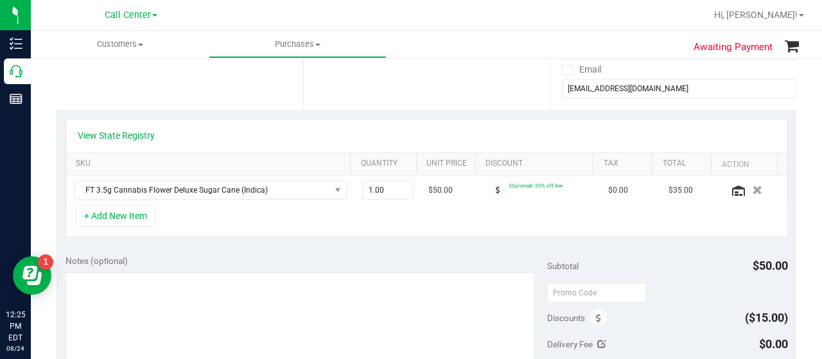
scroll to position [253, 0]
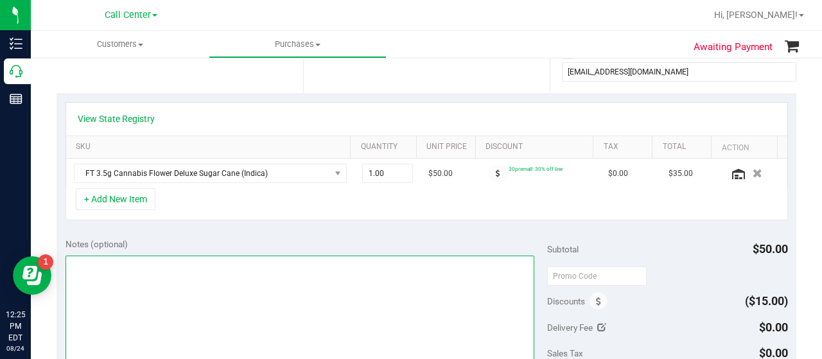
click at [159, 278] on textarea at bounding box center [300, 317] width 469 height 123
type textarea "P"
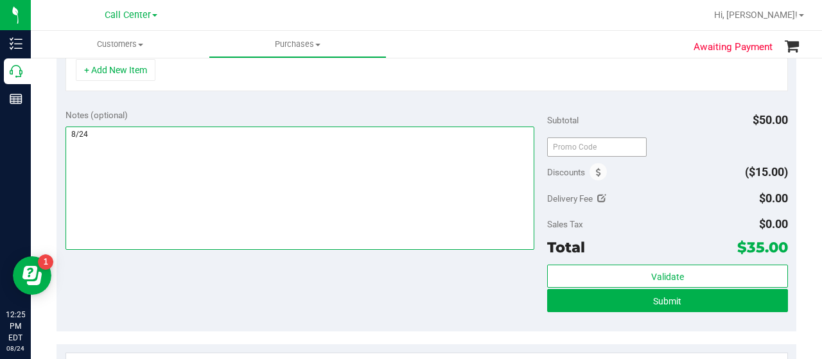
scroll to position [390, 0]
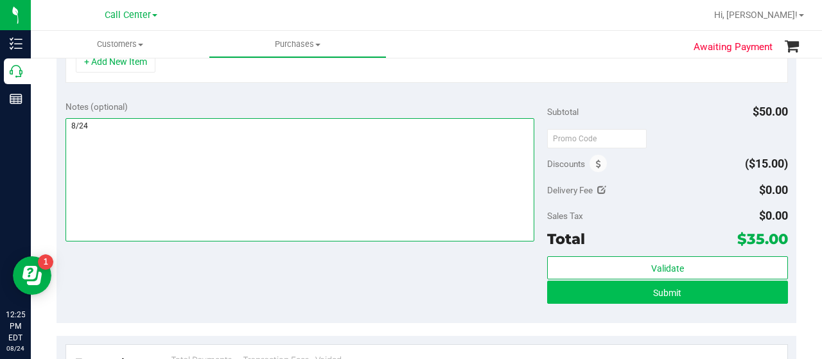
type textarea "8/24"
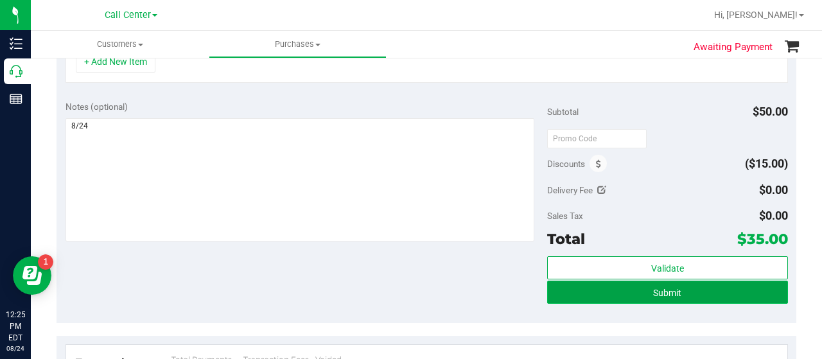
click at [609, 296] on button "Submit" at bounding box center [667, 292] width 241 height 23
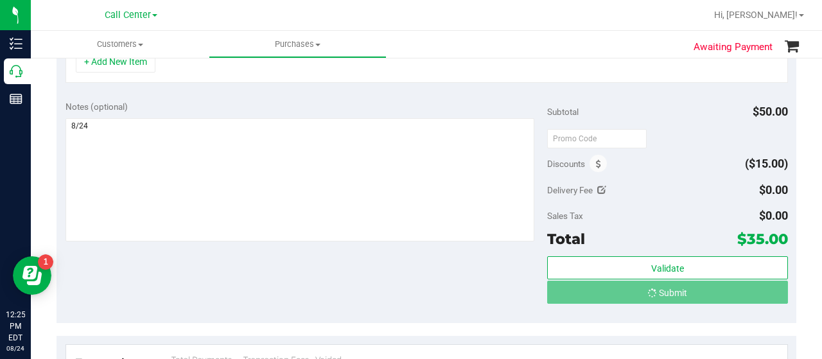
scroll to position [370, 0]
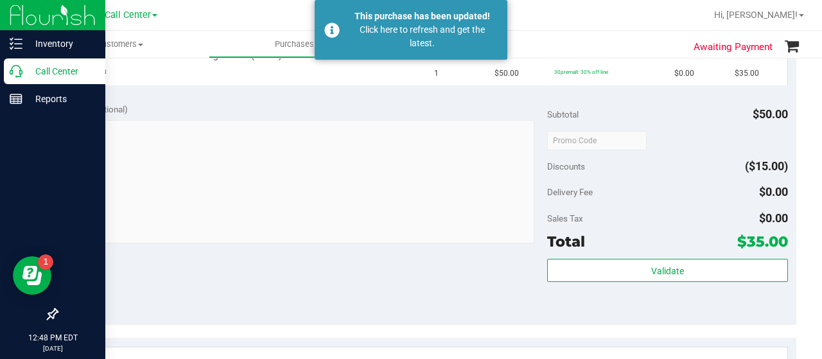
click at [19, 67] on icon at bounding box center [16, 71] width 13 height 13
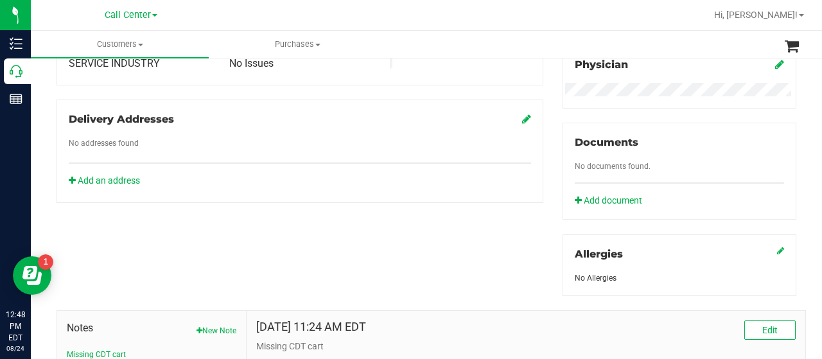
scroll to position [566, 0]
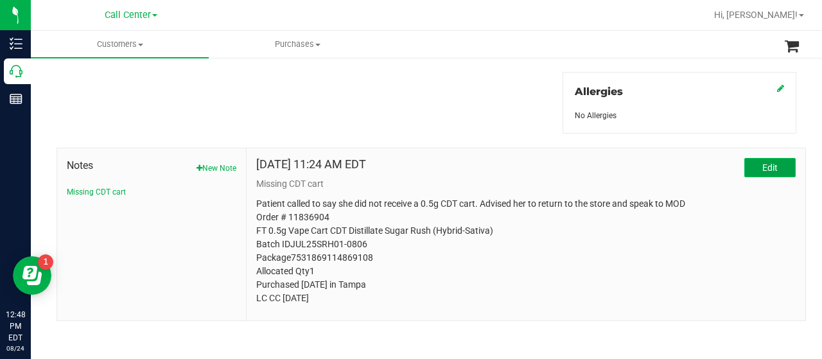
click at [766, 158] on button "Edit" at bounding box center [769, 167] width 51 height 19
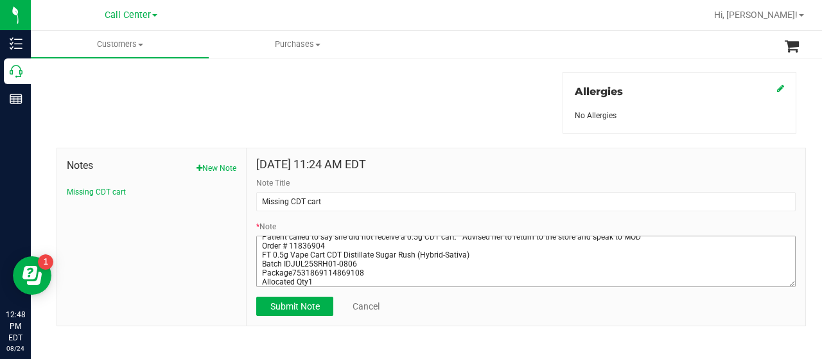
scroll to position [0, 0]
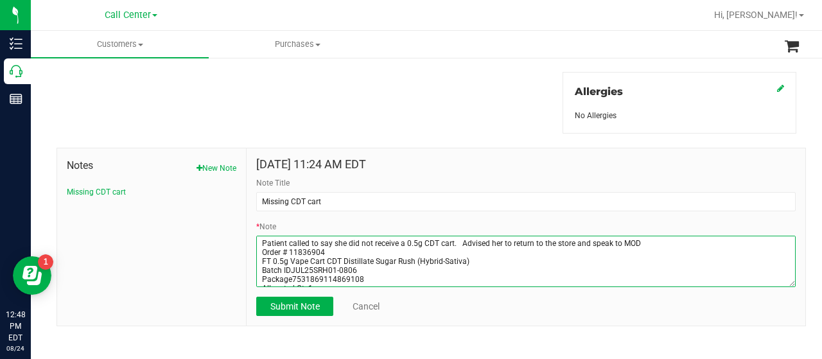
click at [259, 238] on textarea "* Note" at bounding box center [525, 261] width 539 height 51
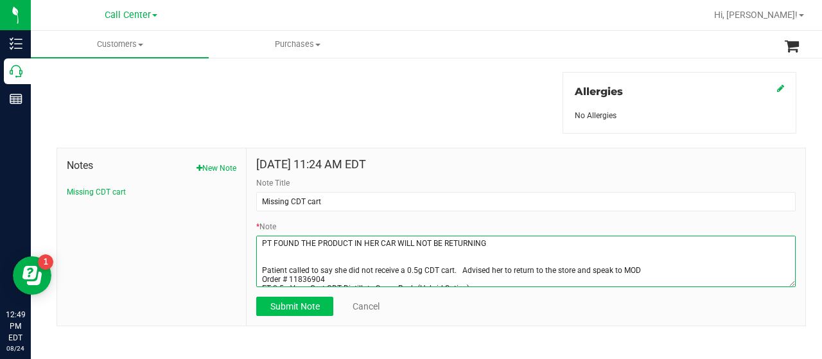
type textarea "PT FOUND THE PRODUCT IN HER CAR WILL NOT BE RETURNING Patient called to say she…"
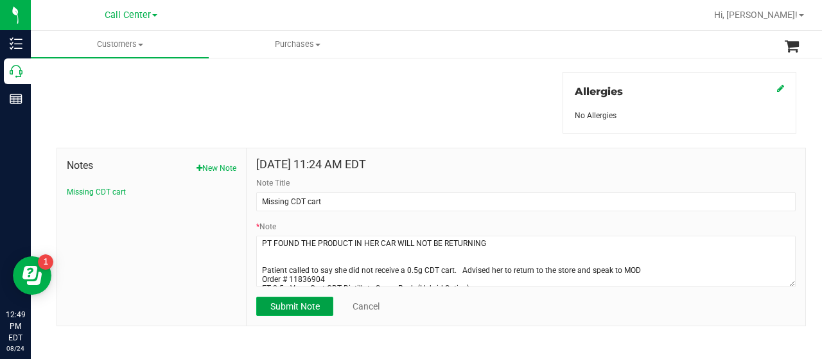
click at [306, 306] on span "Submit Note" at bounding box center [294, 306] width 49 height 10
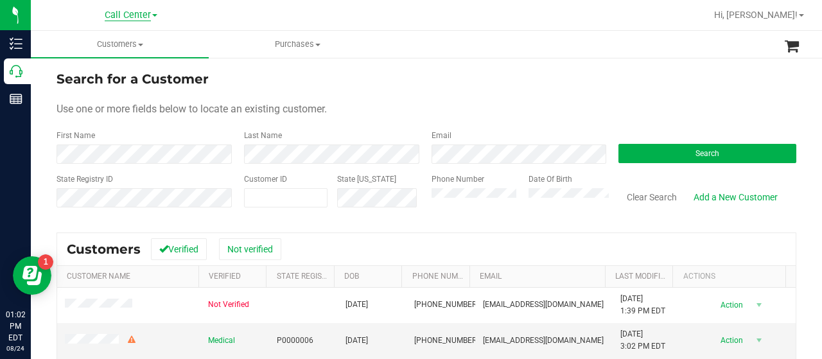
click at [139, 14] on span "Call Center" at bounding box center [128, 16] width 46 height 12
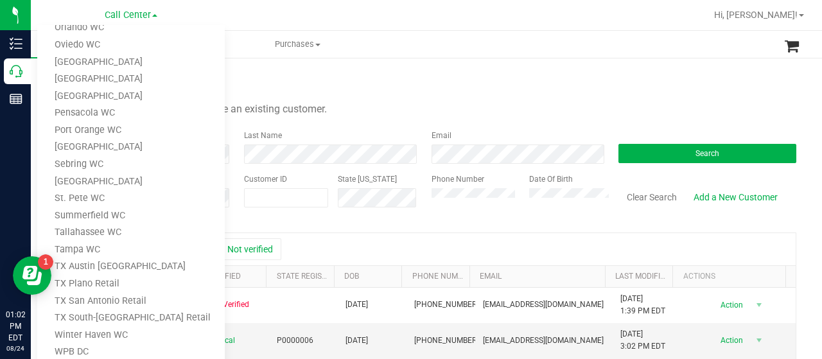
scroll to position [546, 0]
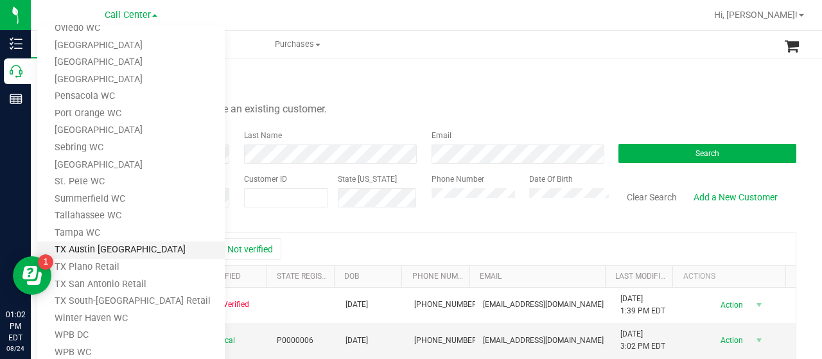
click at [122, 250] on link "TX Austin [GEOGRAPHIC_DATA]" at bounding box center [131, 249] width 188 height 17
